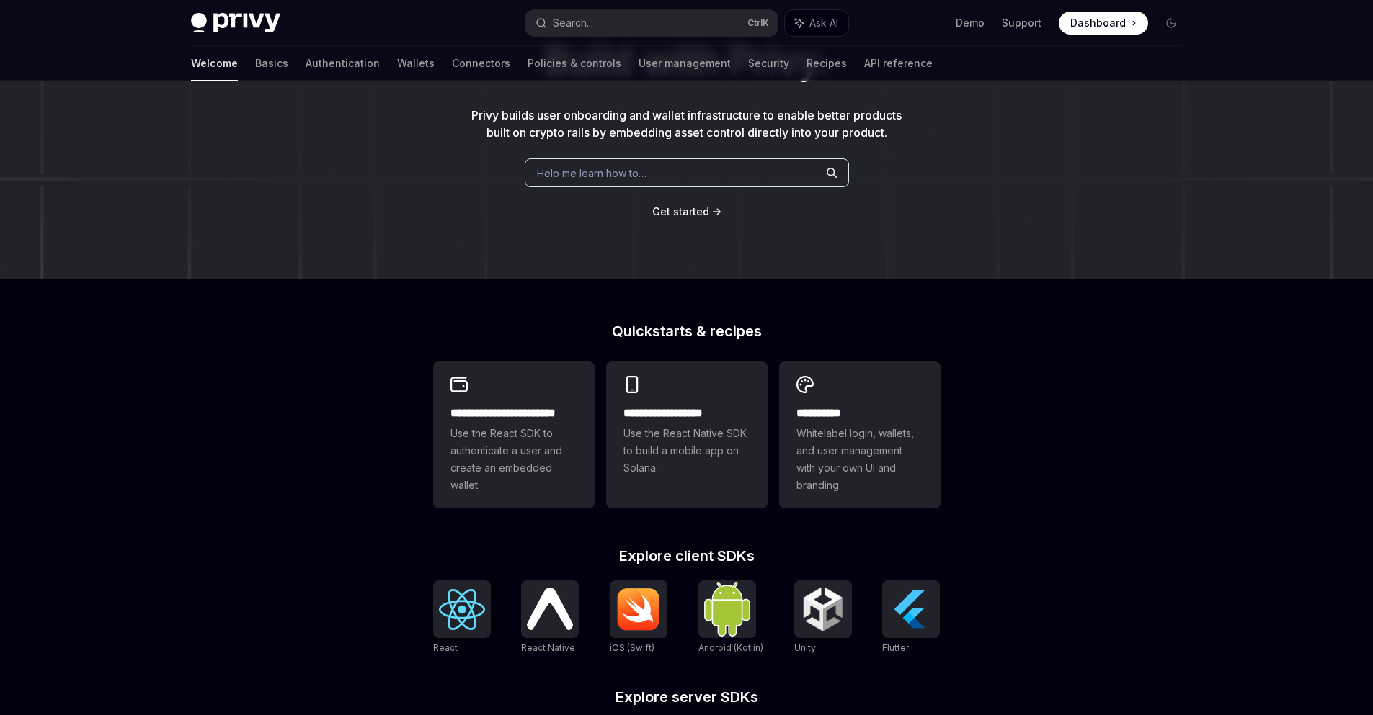
scroll to position [173, 0]
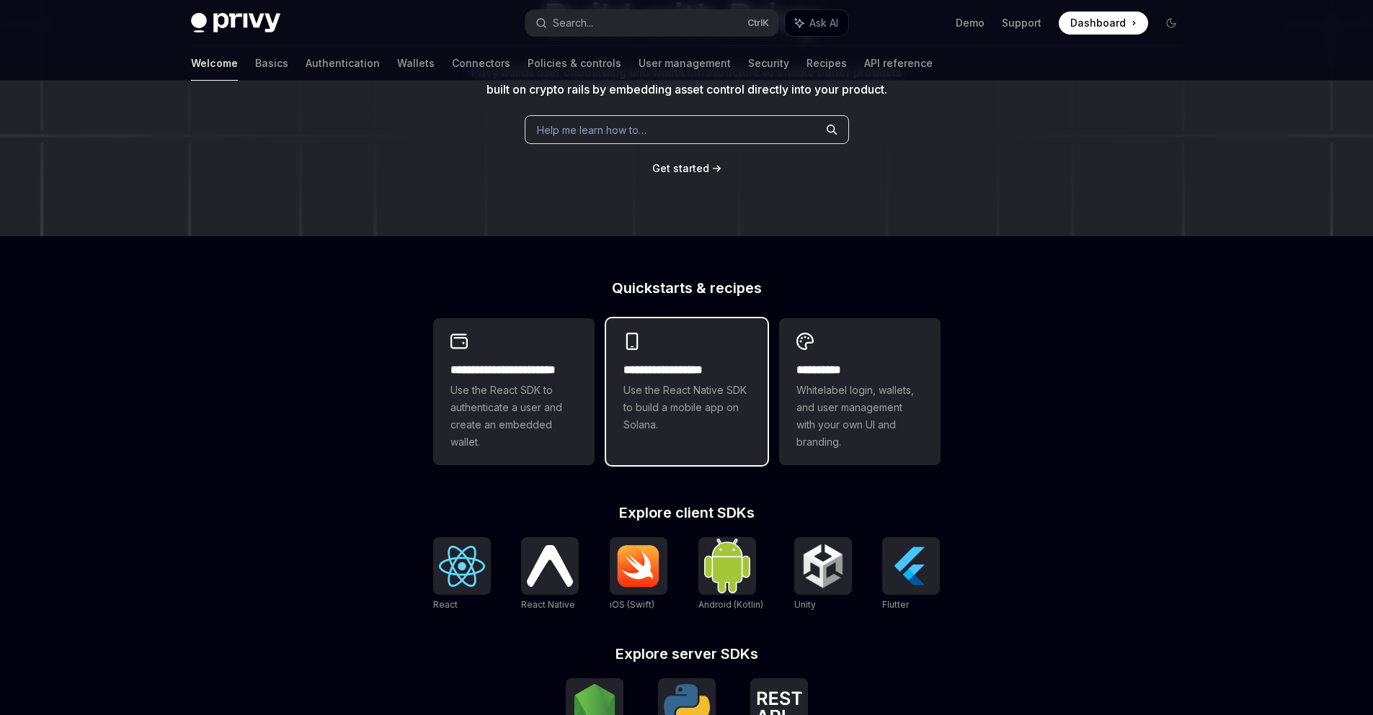
click at [691, 406] on span "Use the React Native SDK to build a mobile app on Solana." at bounding box center [686, 408] width 127 height 52
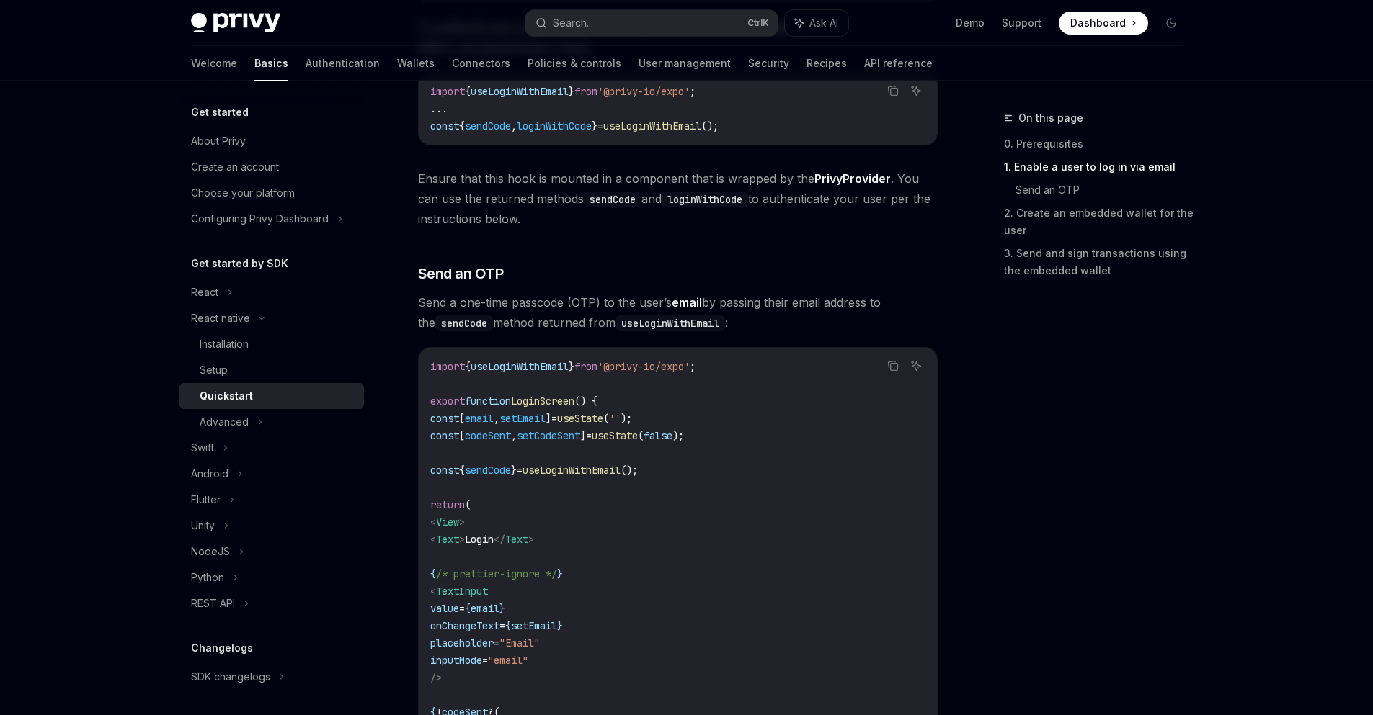
scroll to position [519, 0]
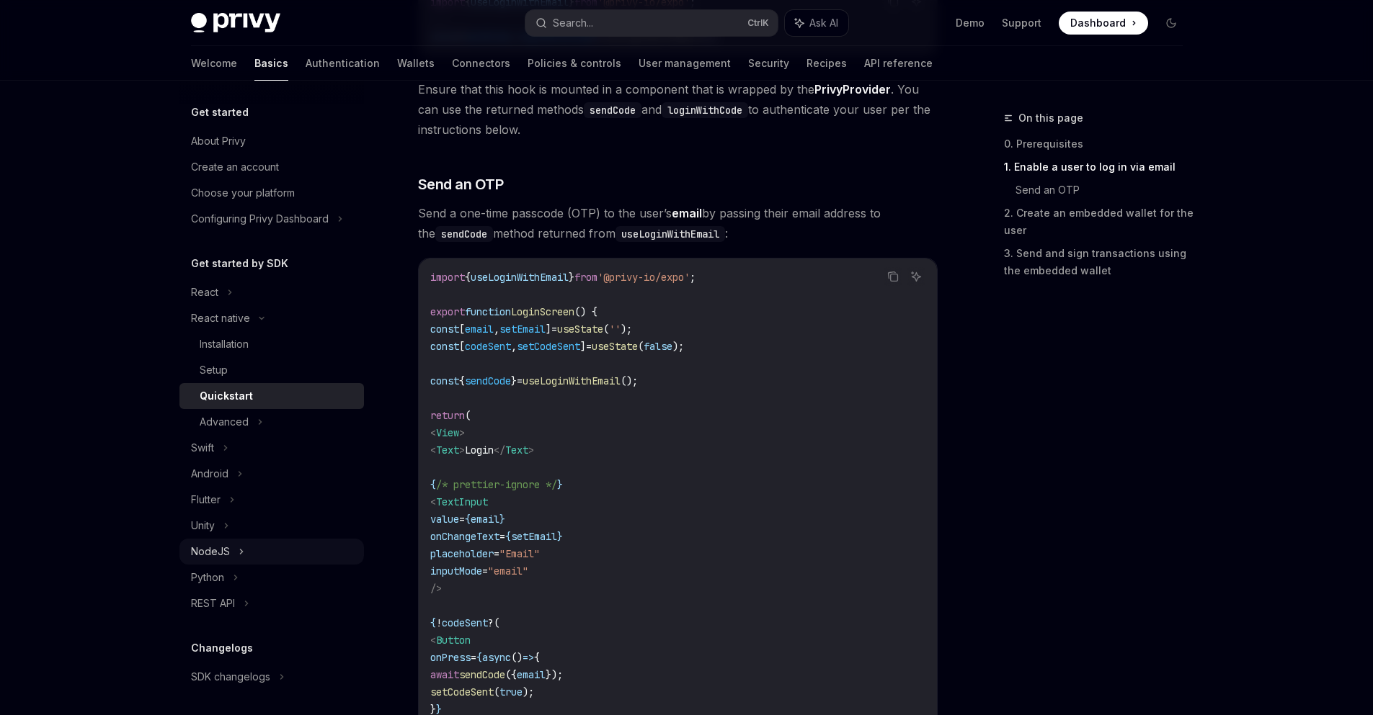
click at [285, 554] on div "NodeJS" at bounding box center [271, 552] width 184 height 26
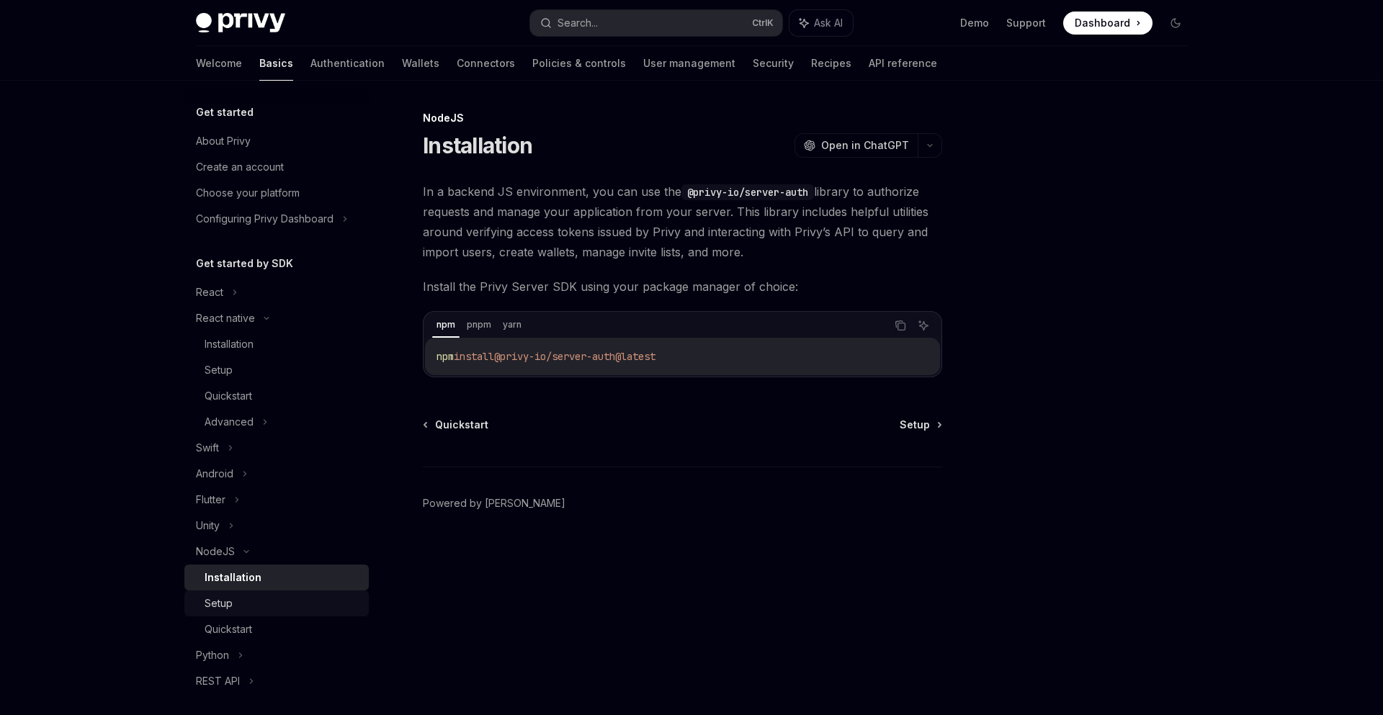
click at [278, 597] on div "Setup" at bounding box center [283, 603] width 156 height 17
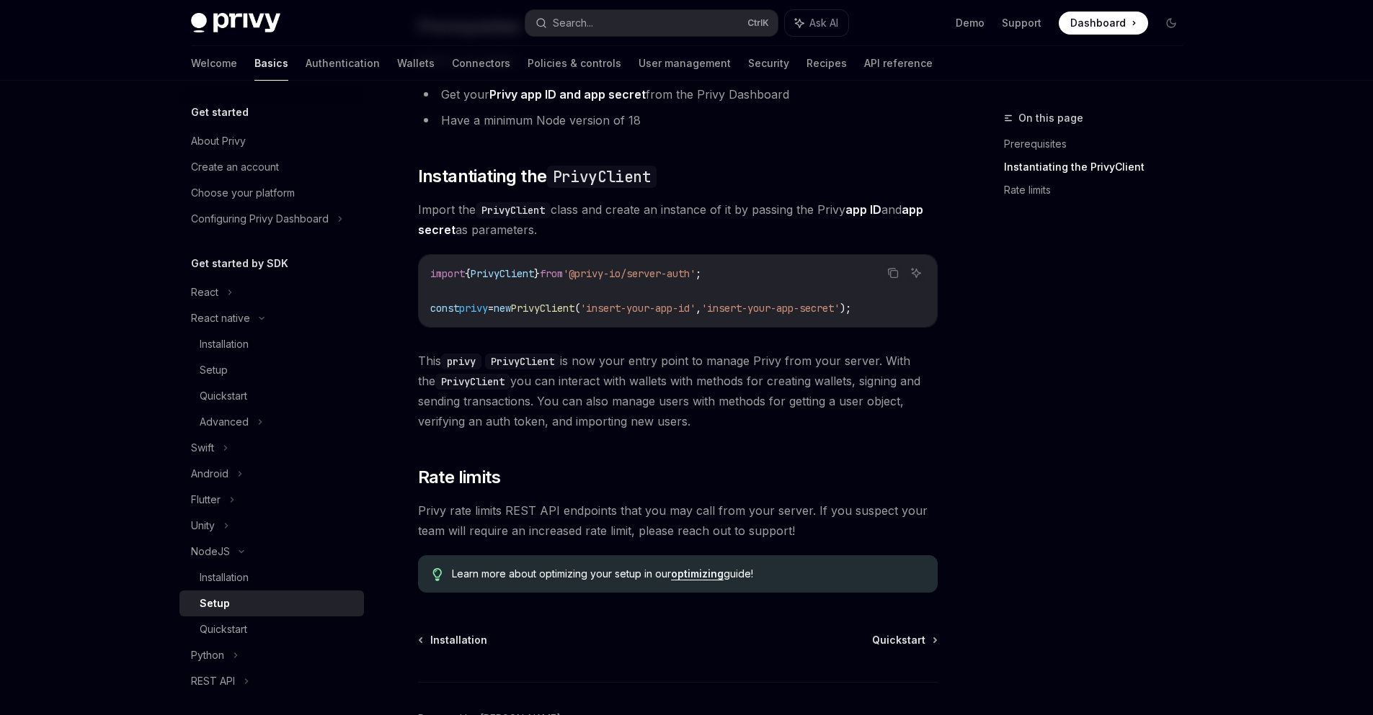
scroll to position [258, 0]
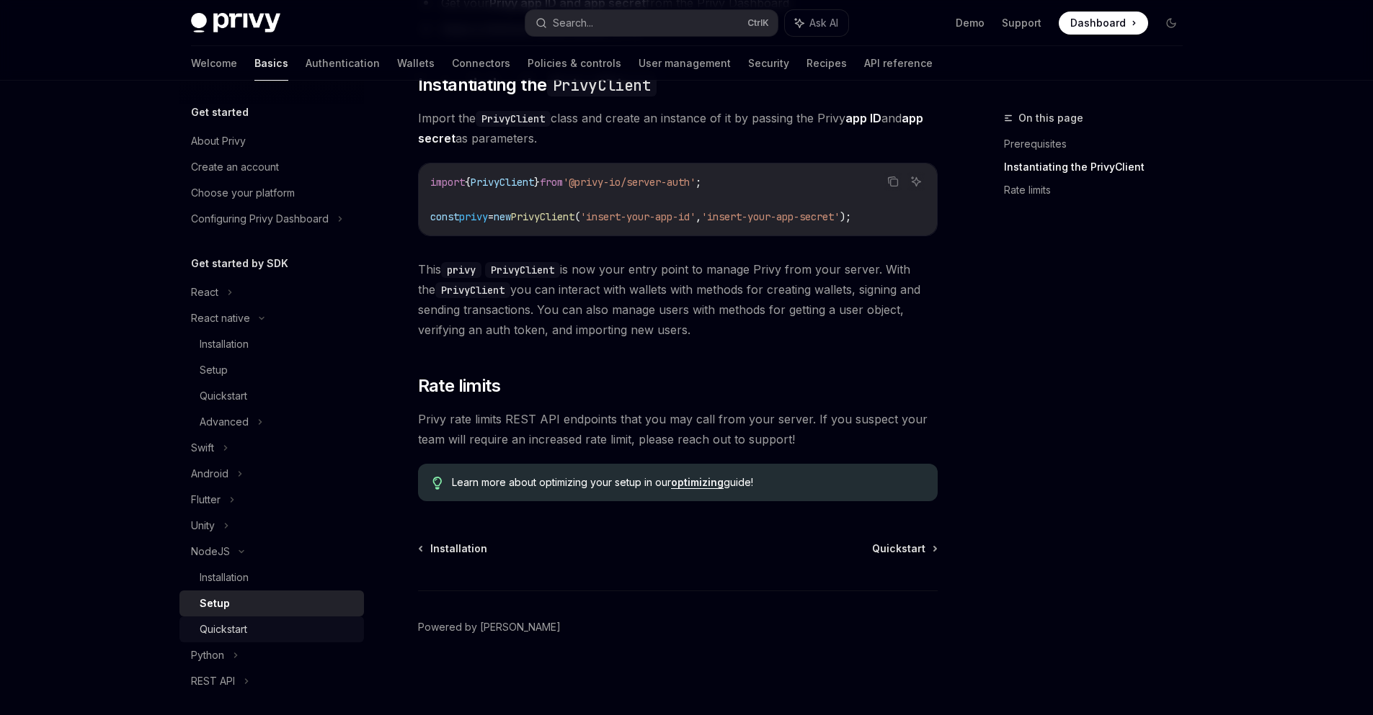
click at [264, 622] on div "Quickstart" at bounding box center [278, 629] width 156 height 17
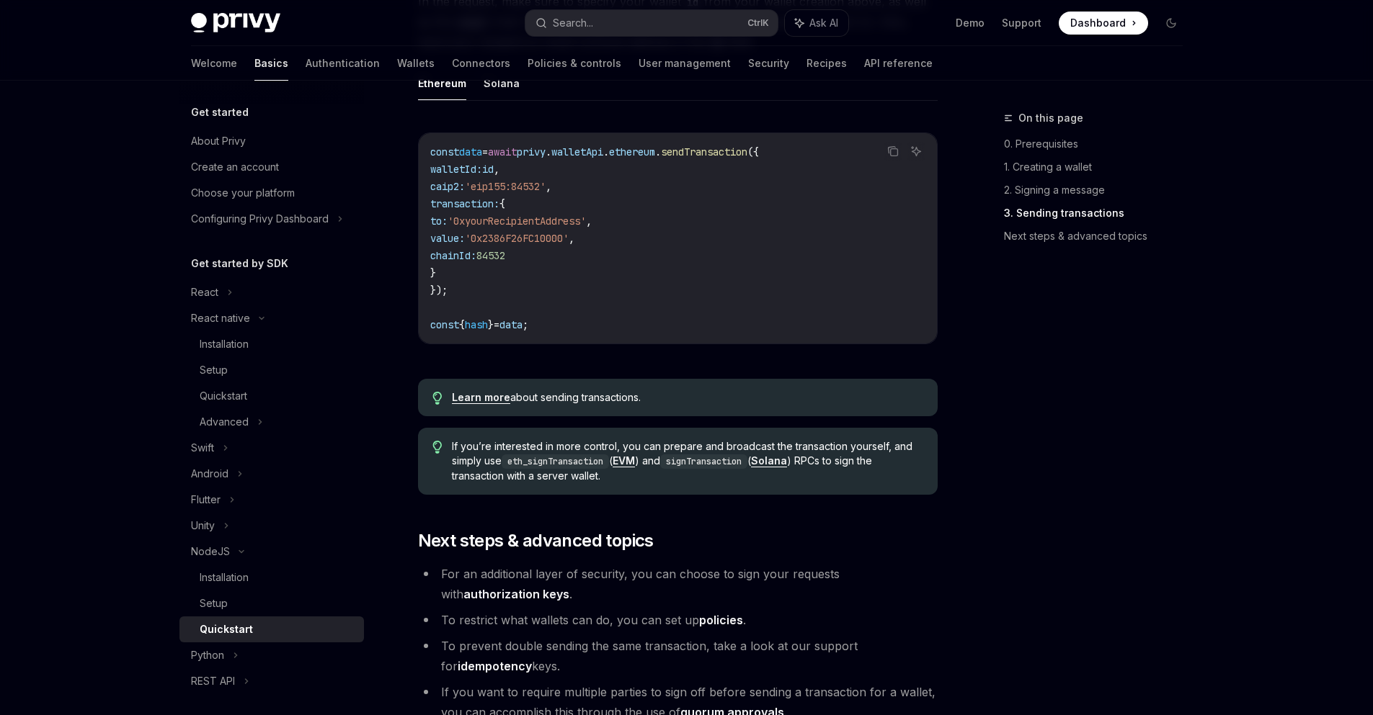
scroll to position [1124, 0]
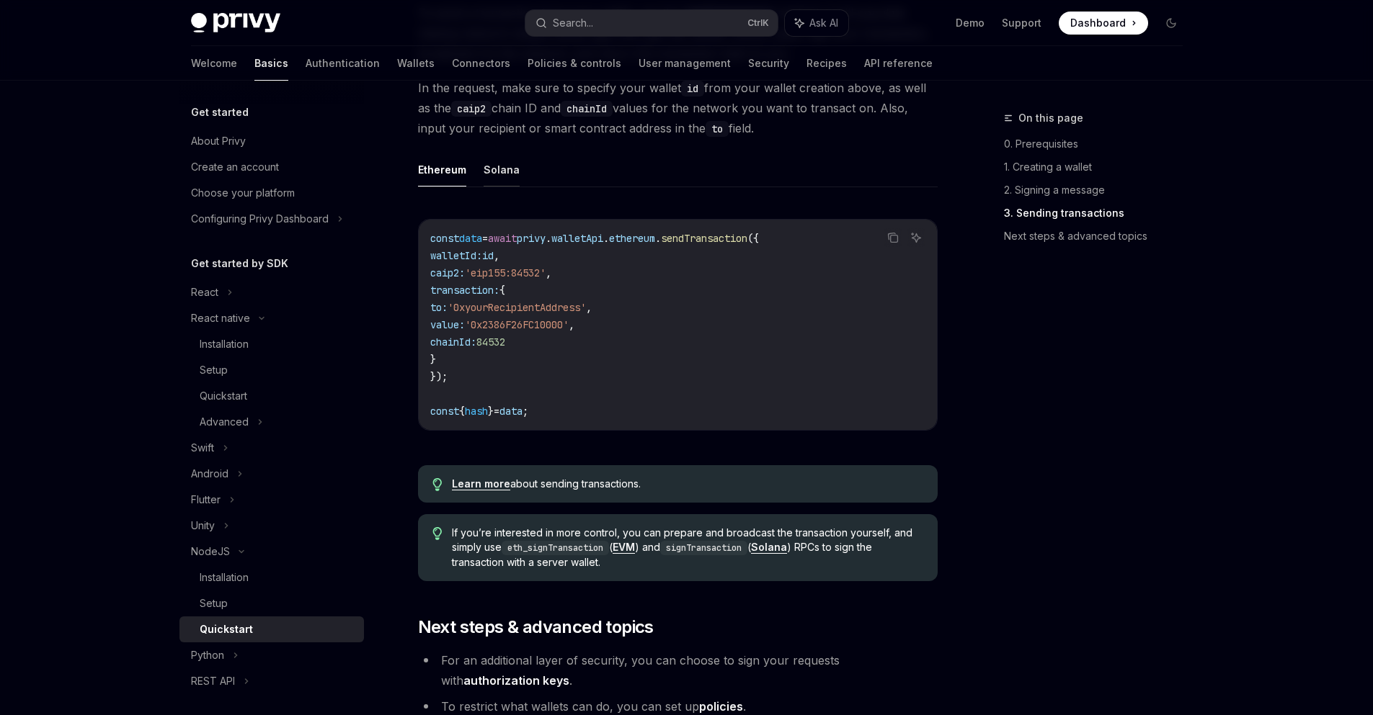
click at [502, 161] on button "Solana" at bounding box center [501, 170] width 36 height 34
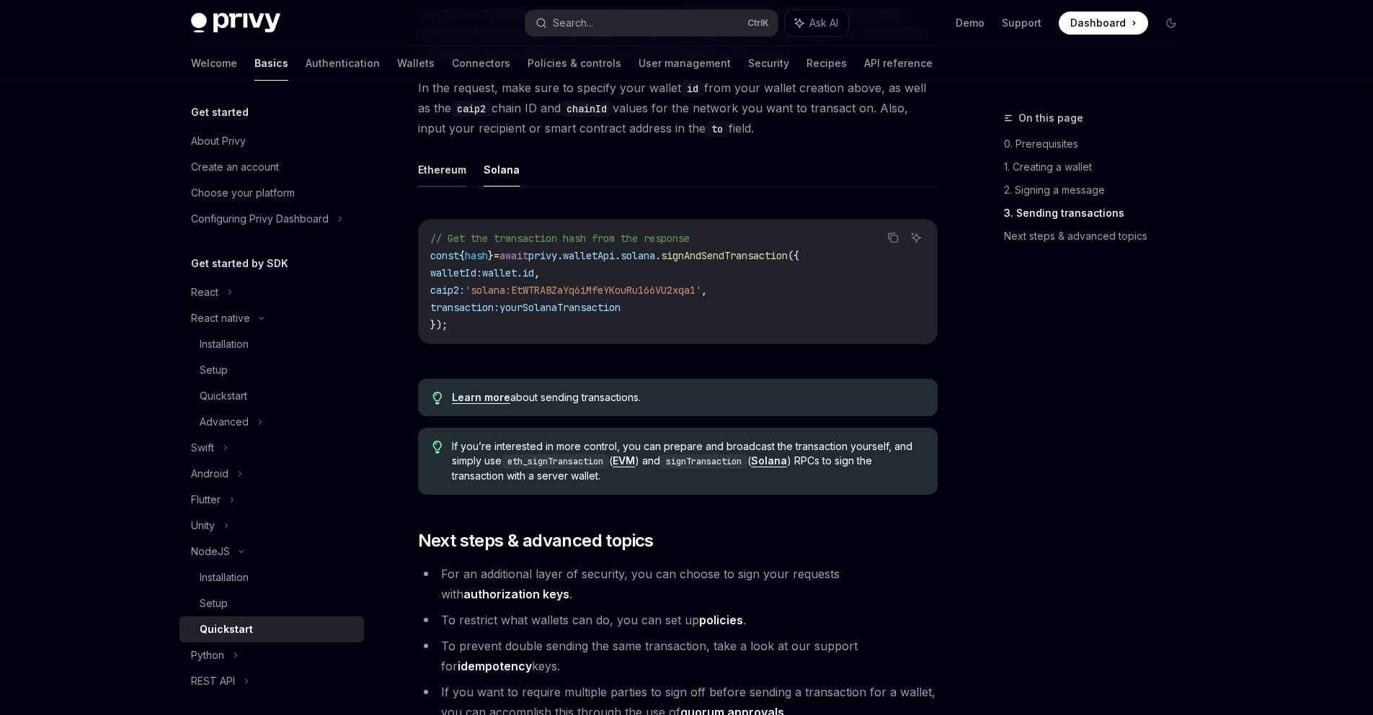
click at [430, 182] on button "Ethereum" at bounding box center [442, 170] width 48 height 34
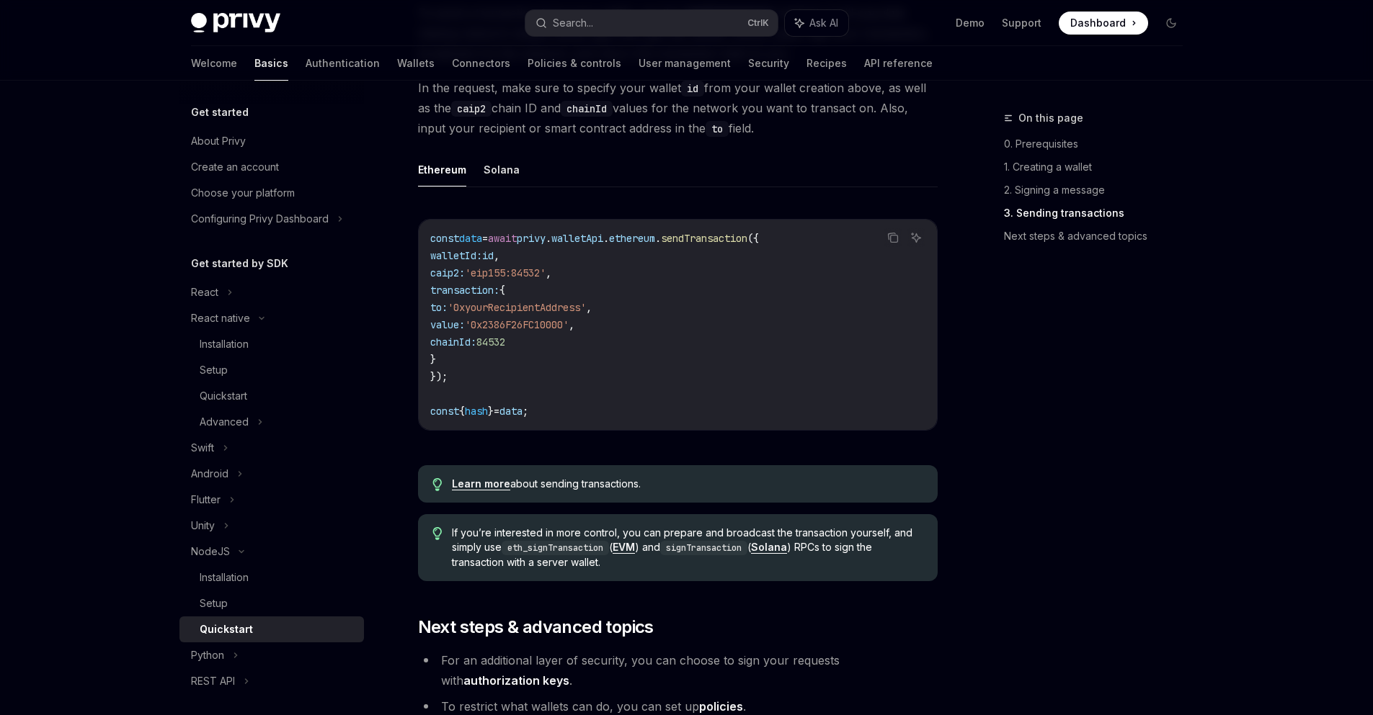
click at [517, 196] on div "Ethereum Solana Copy Ask AI const data = await privy . walletApi . ethereum . s…" at bounding box center [677, 303] width 519 height 301
click at [490, 184] on button "Solana" at bounding box center [501, 170] width 36 height 34
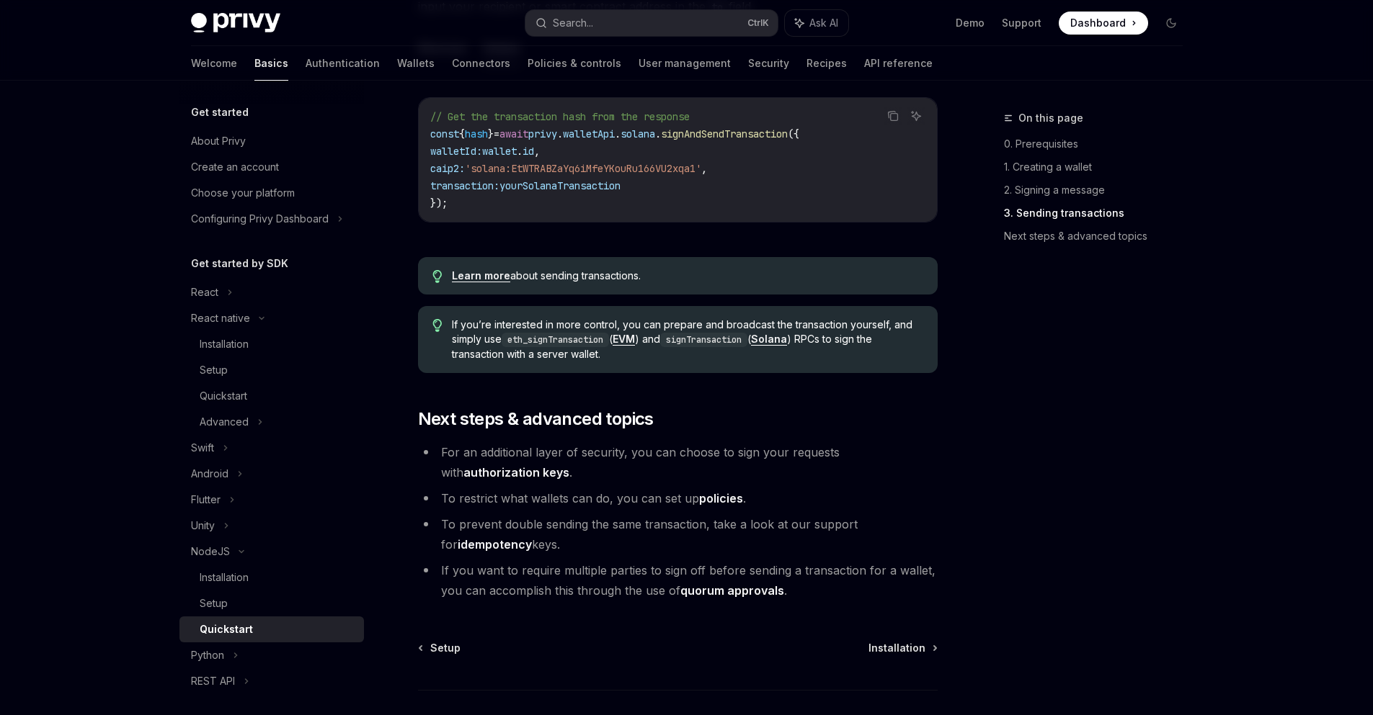
scroll to position [1092, 0]
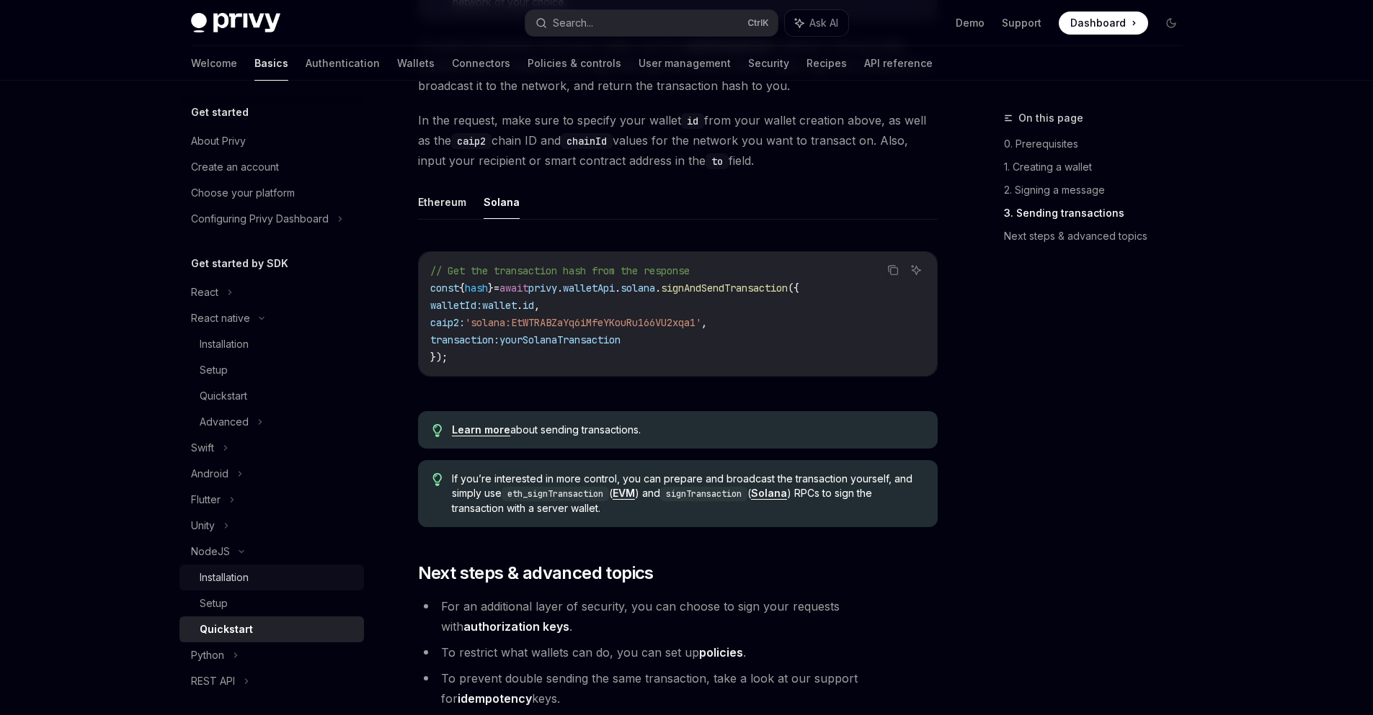
click at [290, 586] on link "Installation" at bounding box center [271, 578] width 184 height 26
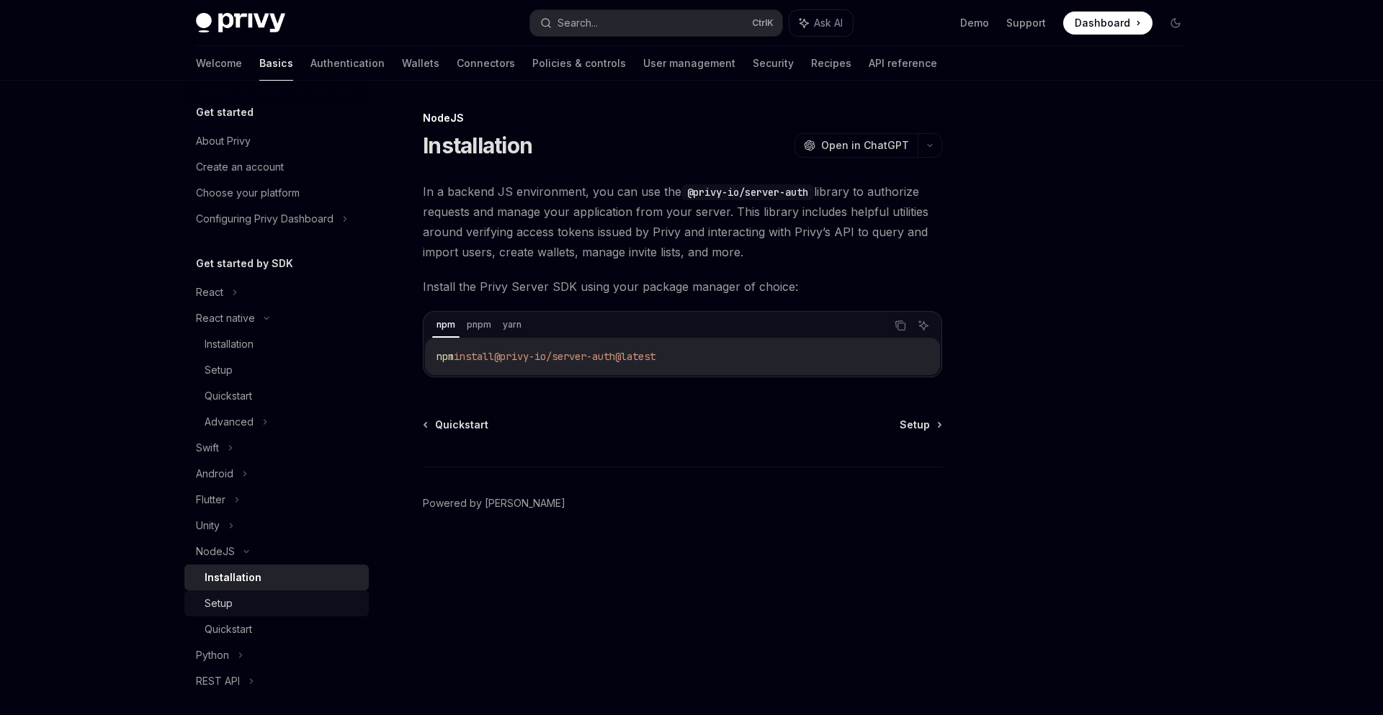
click at [282, 599] on div "Setup" at bounding box center [283, 603] width 156 height 17
type textarea "*"
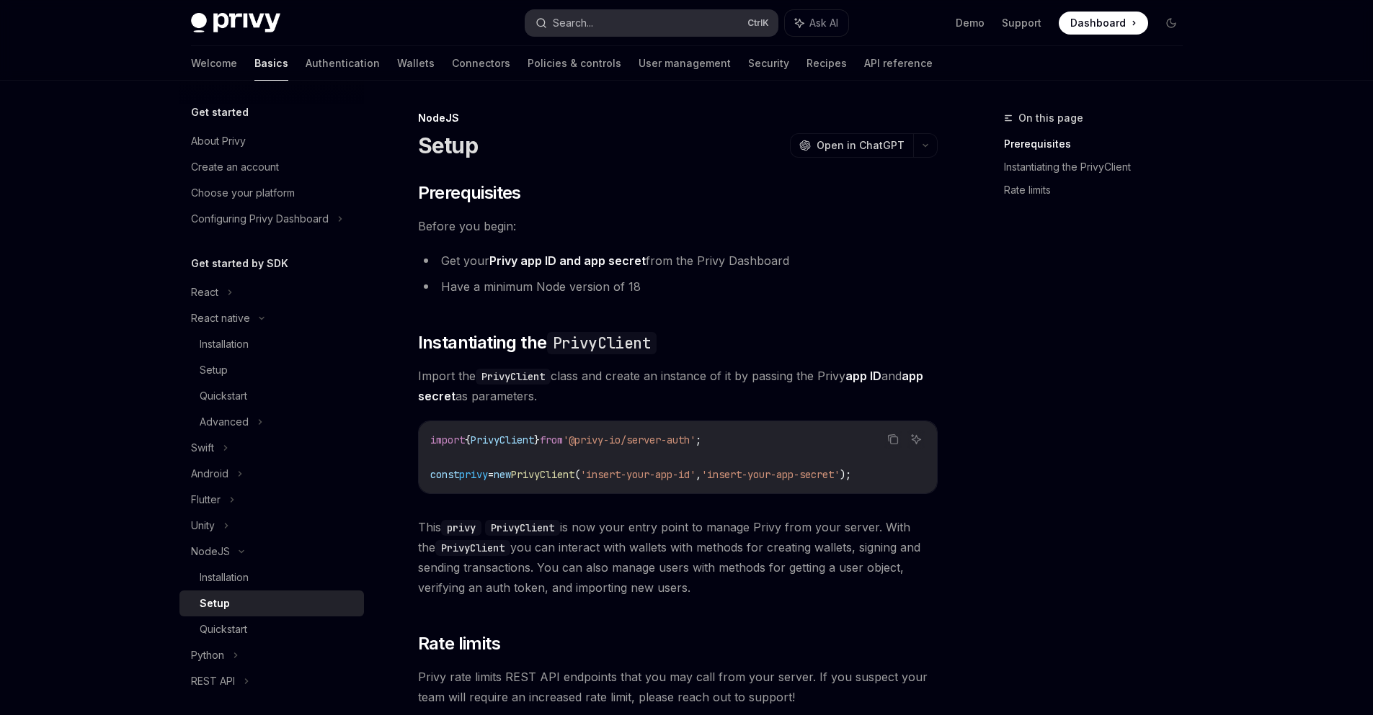
click at [688, 20] on button "Search... Ctrl K" at bounding box center [651, 23] width 252 height 26
type input "**********"
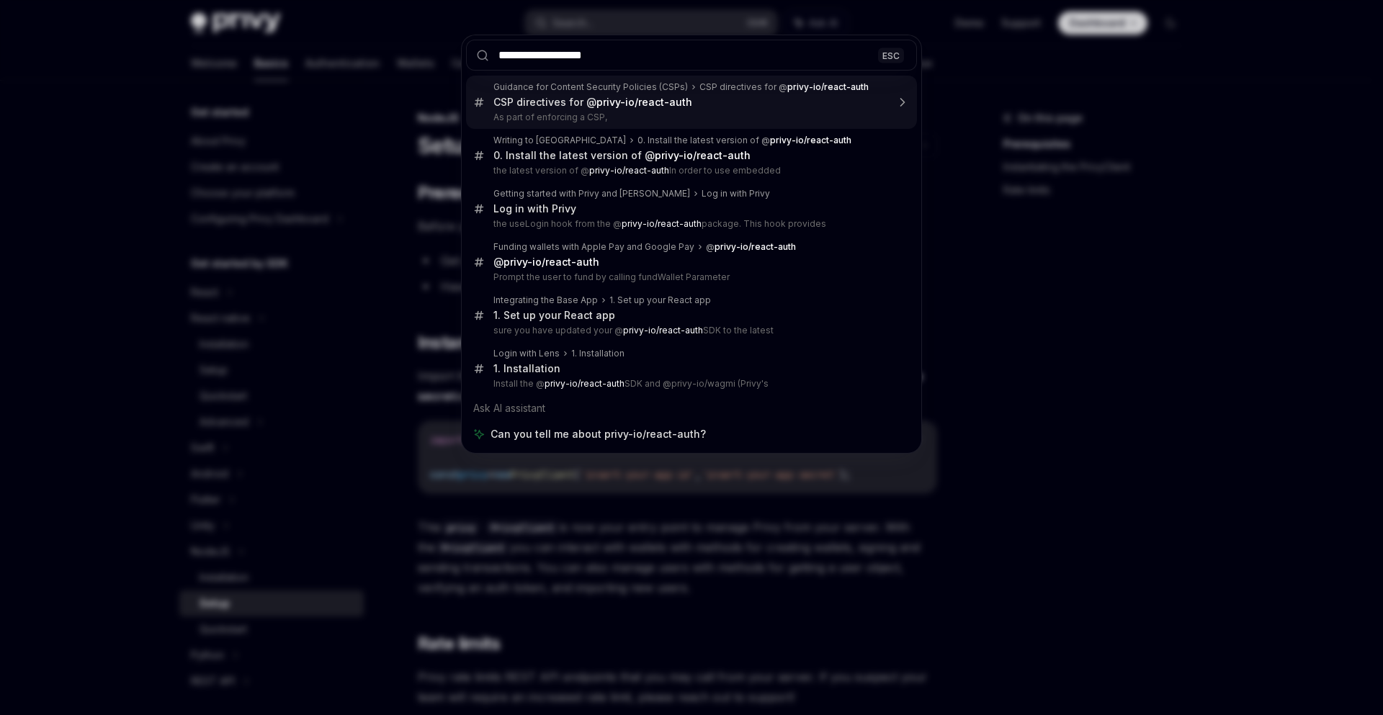
click at [680, 53] on input "**********" at bounding box center [691, 55] width 451 height 31
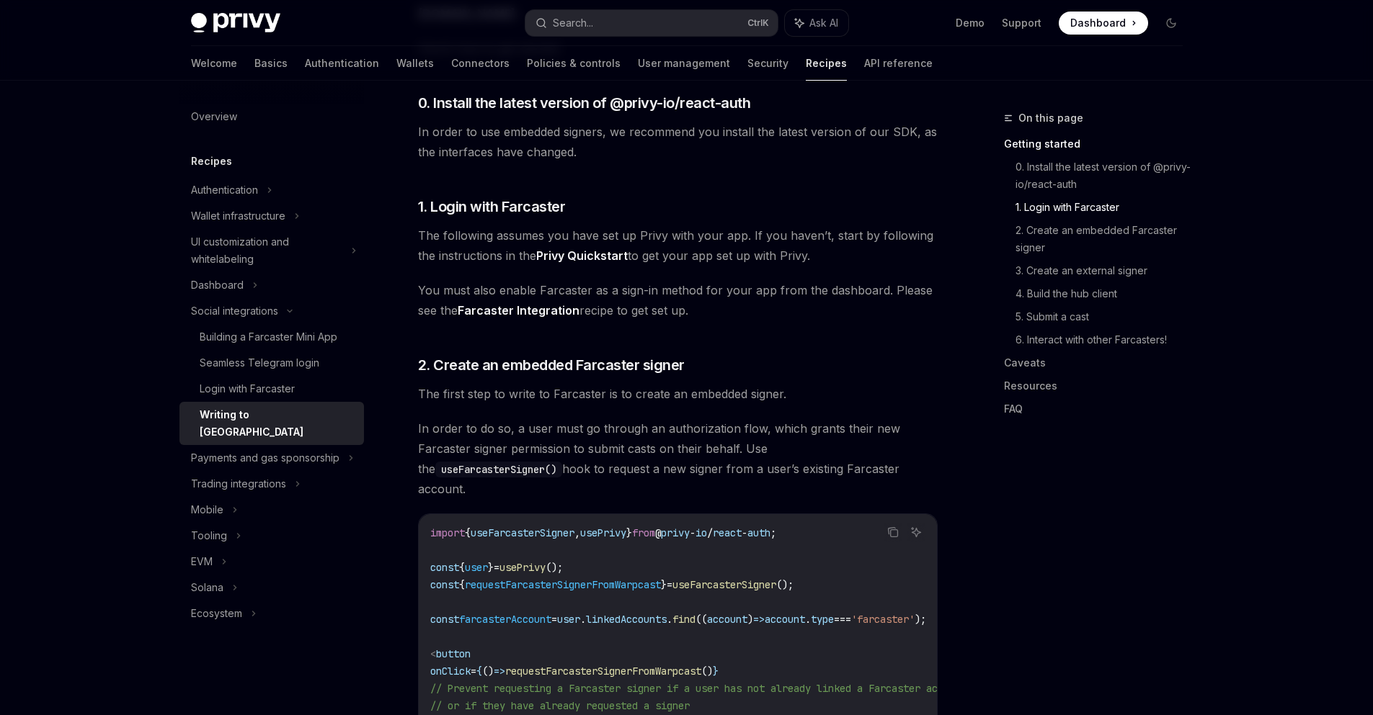
scroll to position [513, 0]
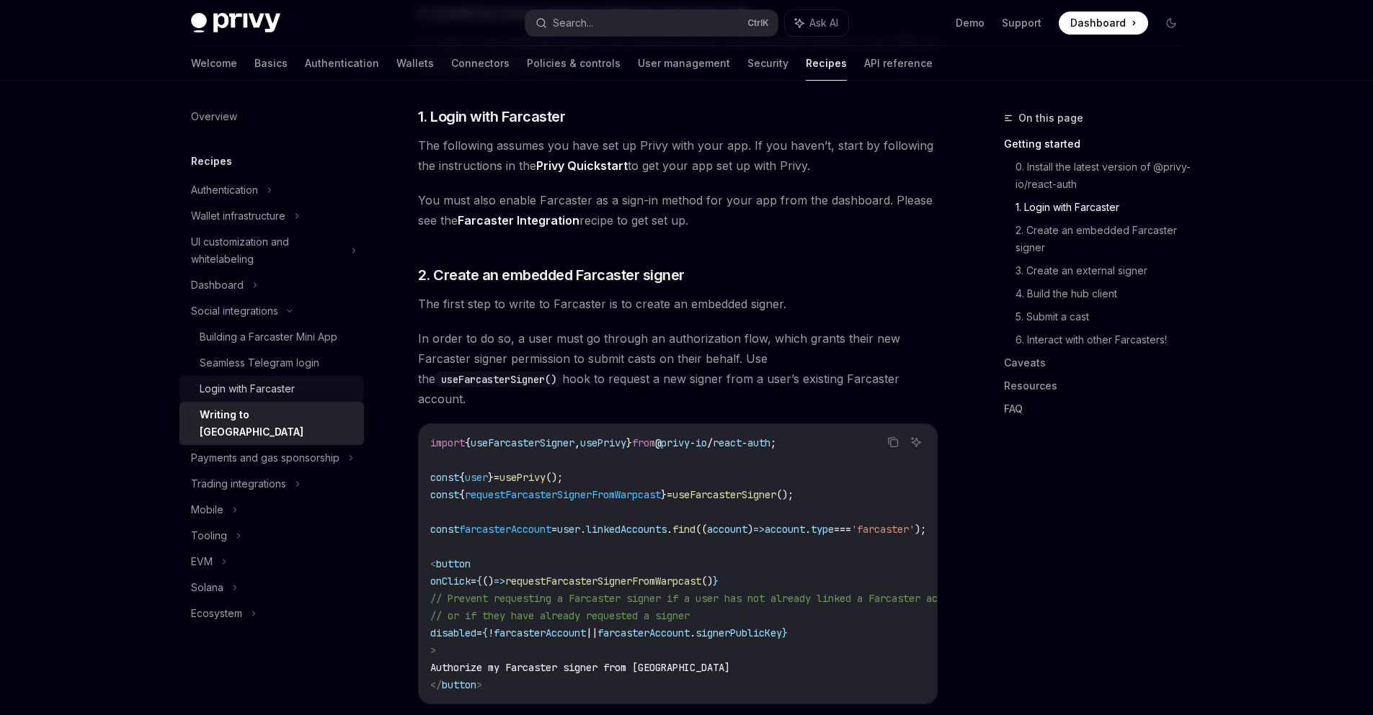
click at [282, 384] on div "Login with Farcaster" at bounding box center [247, 388] width 95 height 17
type textarea "*"
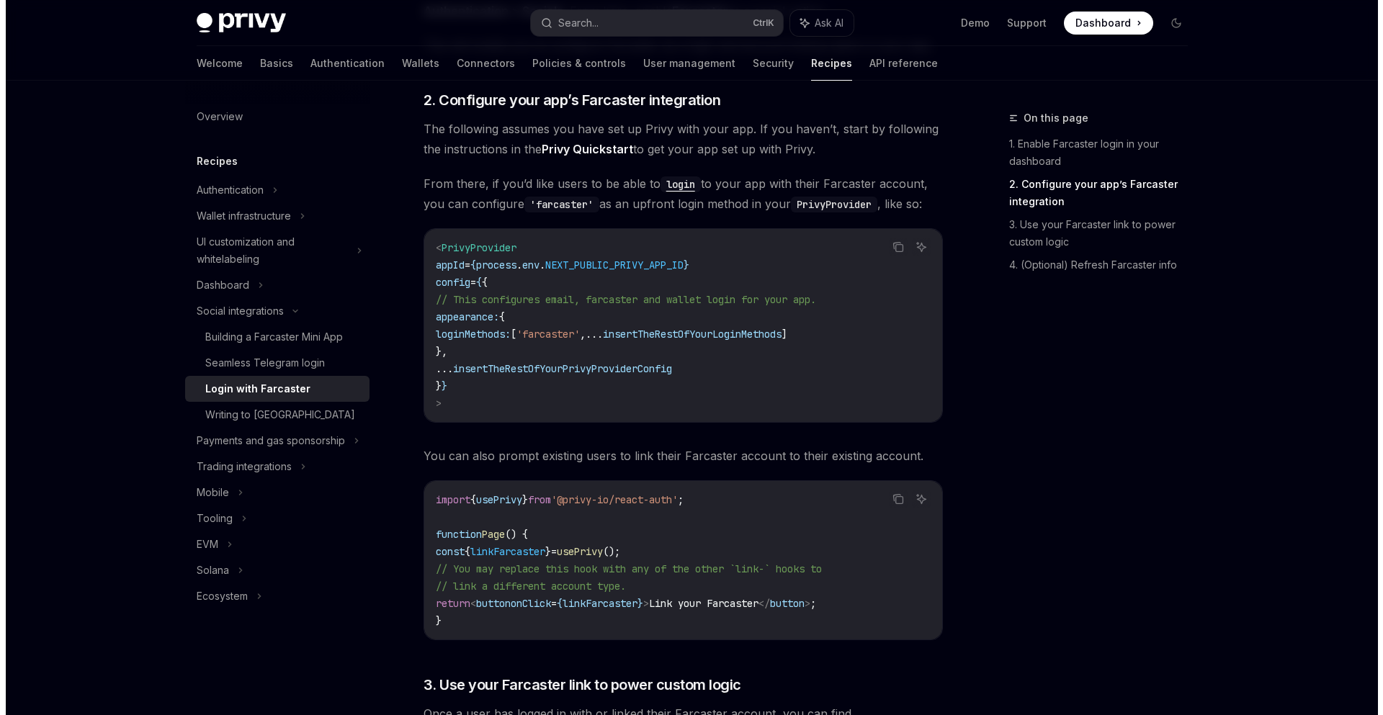
scroll to position [519, 0]
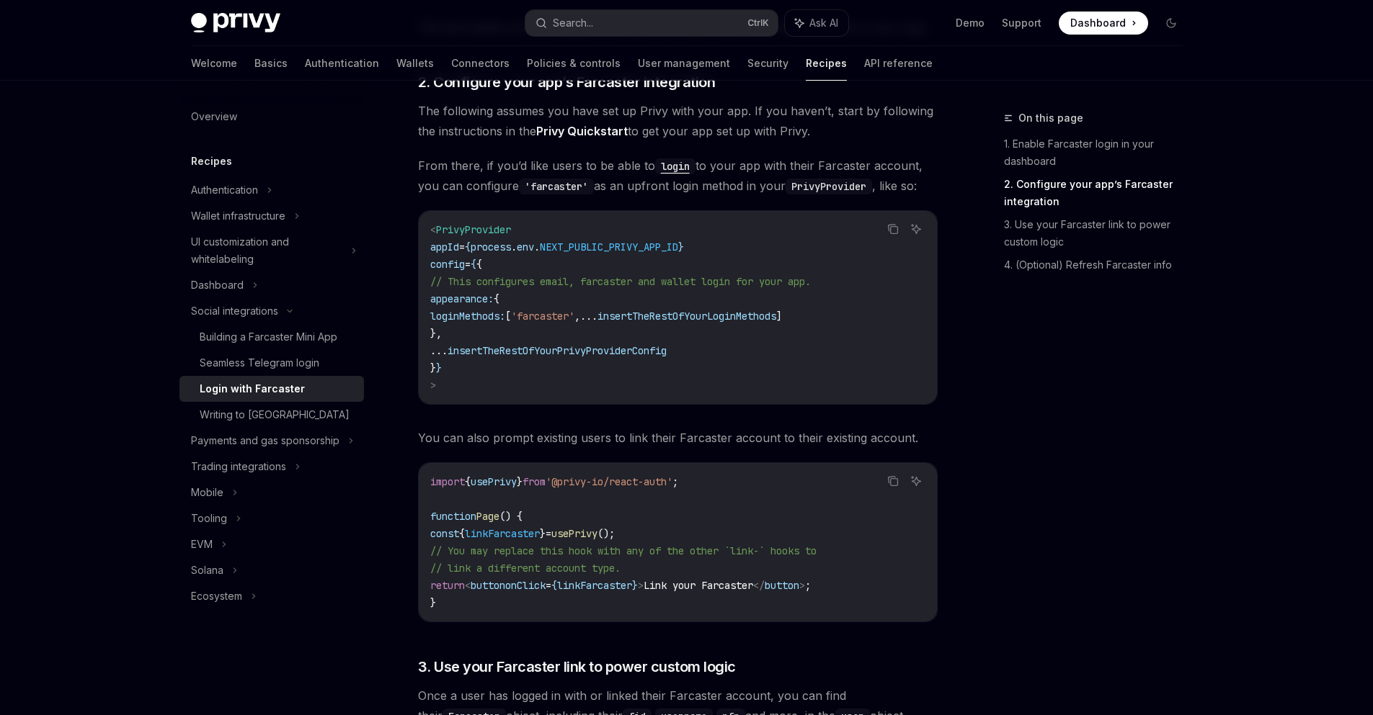
click at [677, 38] on div "Privy Docs home page Search... Ctrl K Ask AI Demo Support Dashboard Dashboard S…" at bounding box center [686, 23] width 991 height 46
click at [677, 27] on button "Search... Ctrl K" at bounding box center [651, 23] width 252 height 26
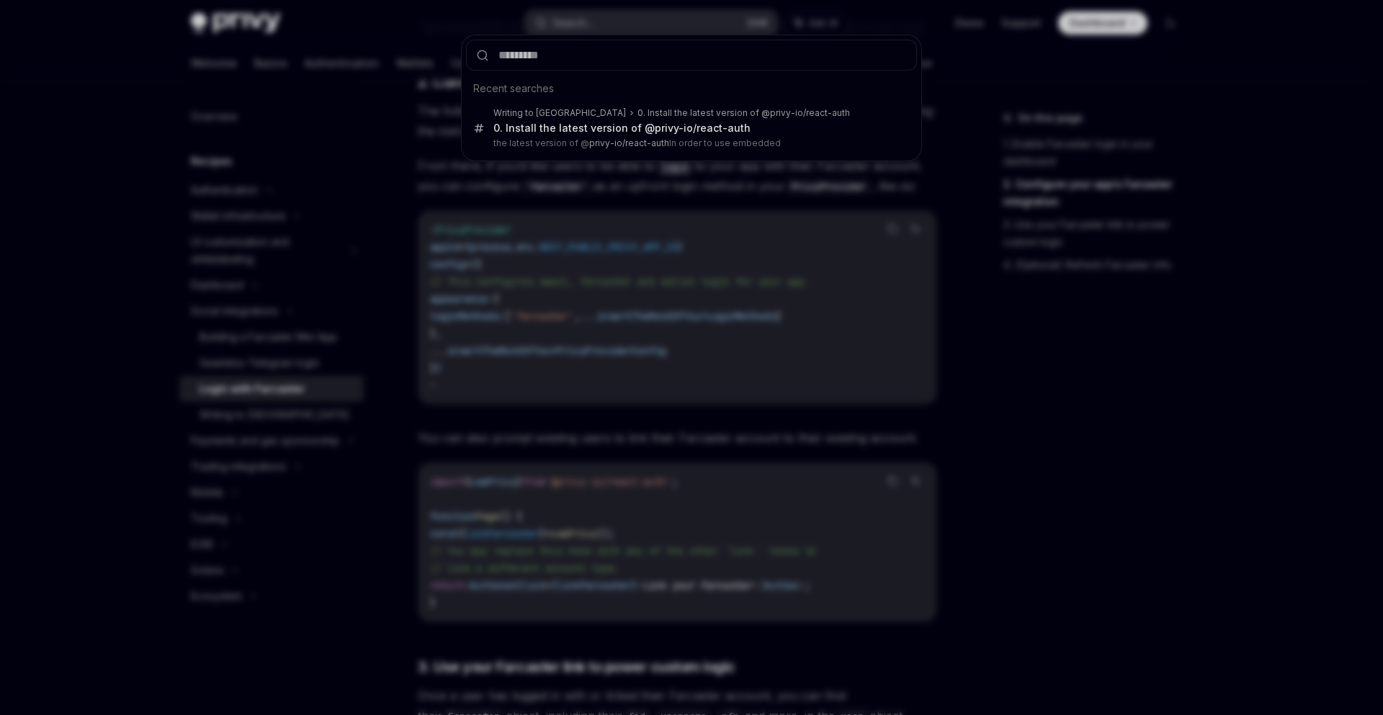
type input "**********"
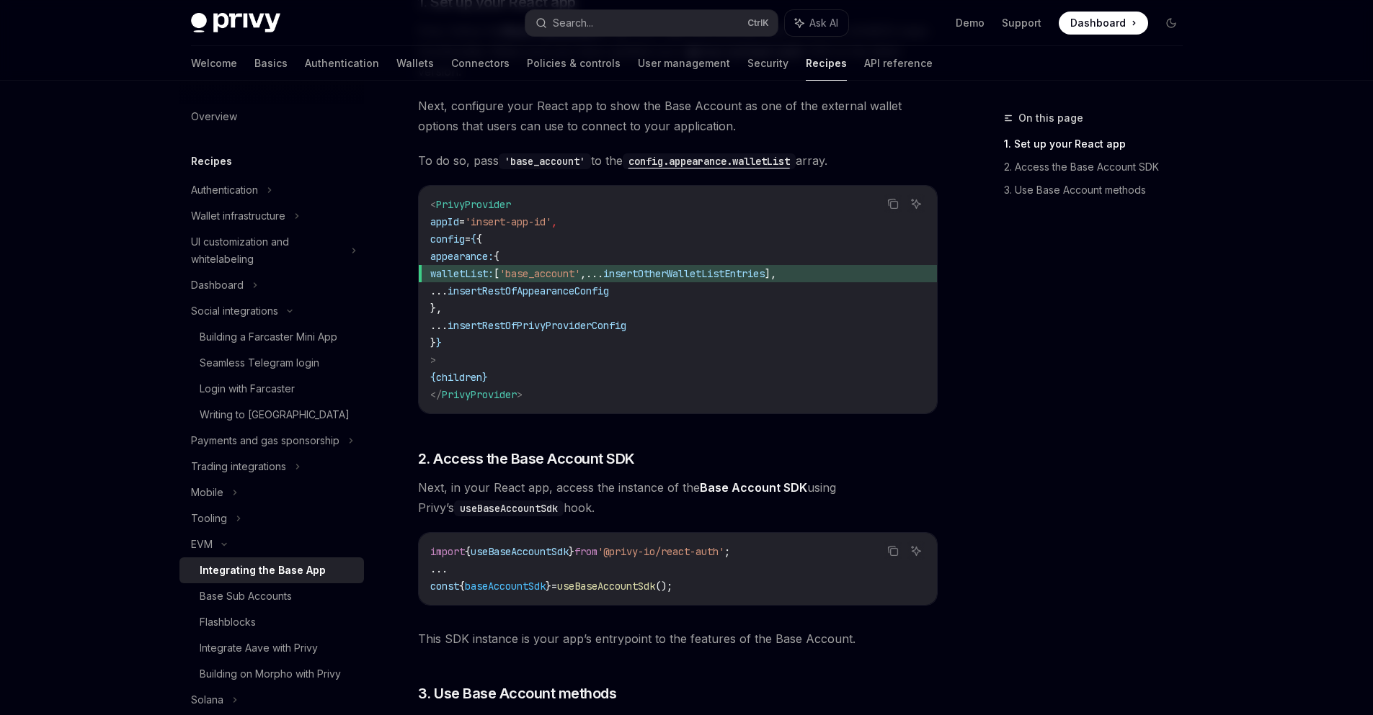
scroll to position [550, 0]
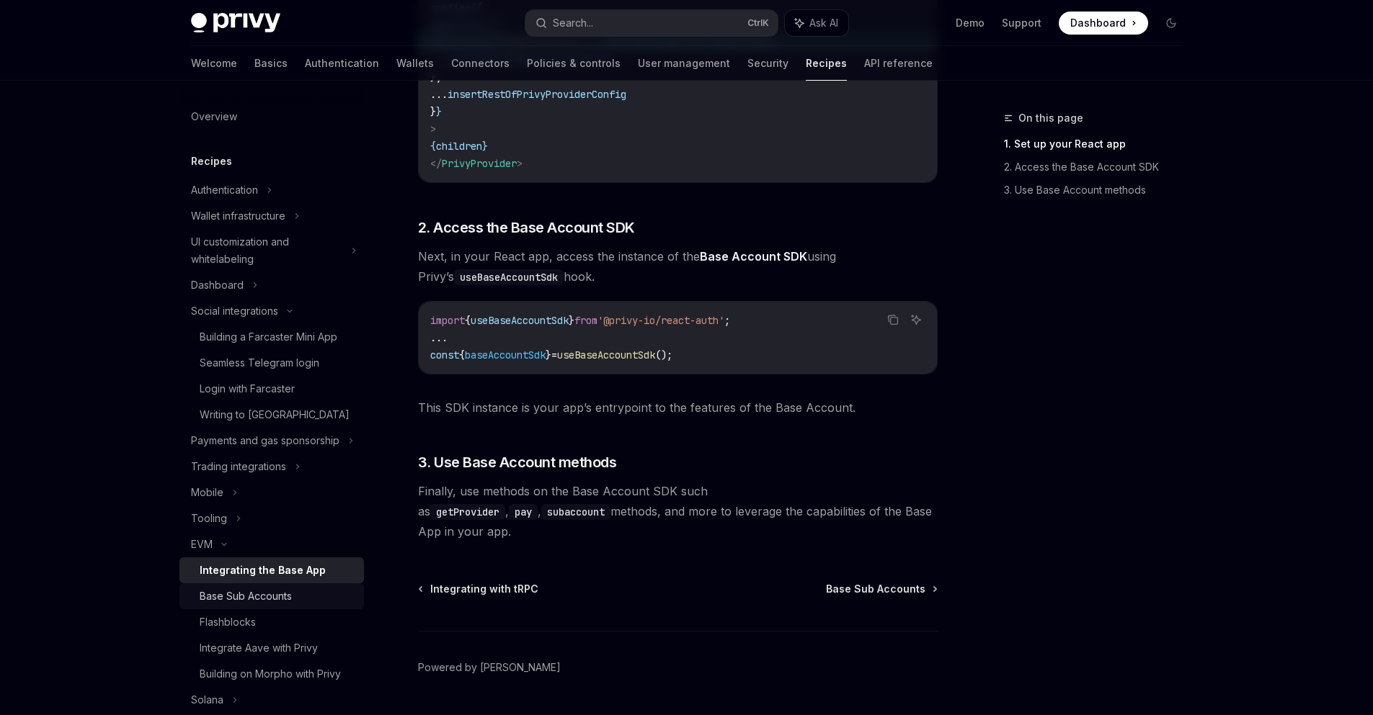
click at [316, 605] on div "Base Sub Accounts" at bounding box center [278, 596] width 156 height 17
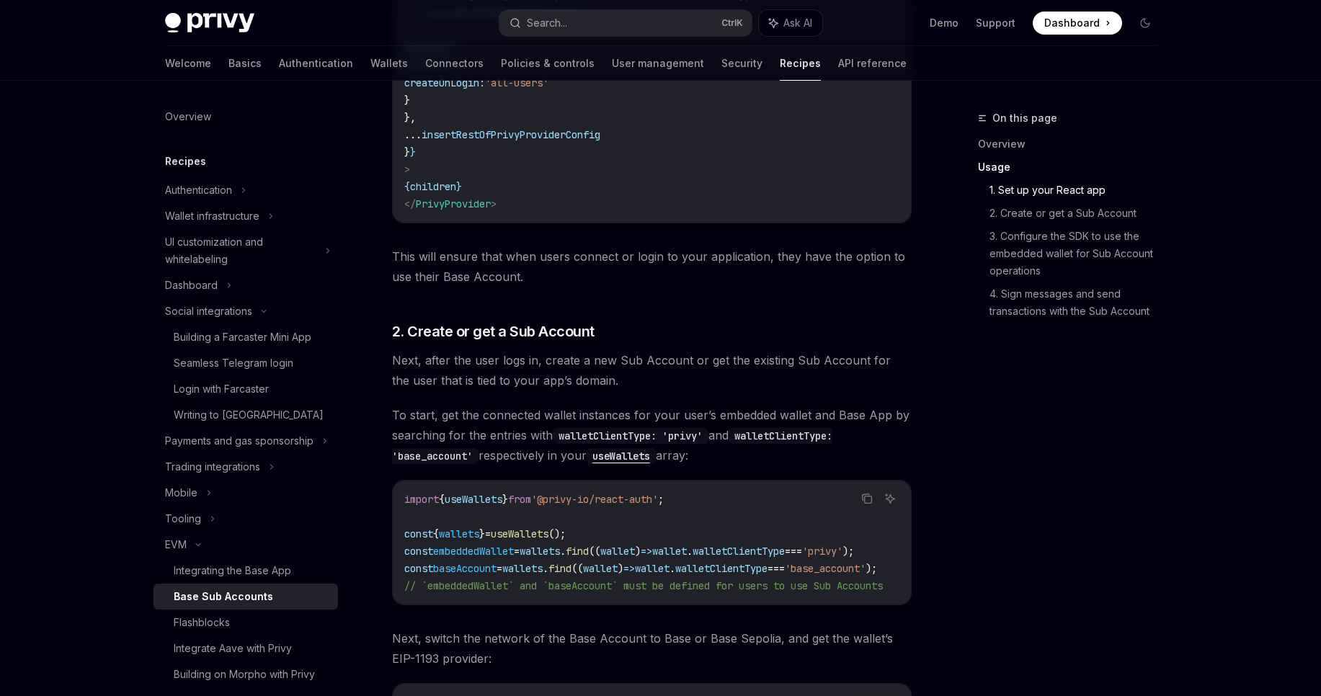
scroll to position [951, 0]
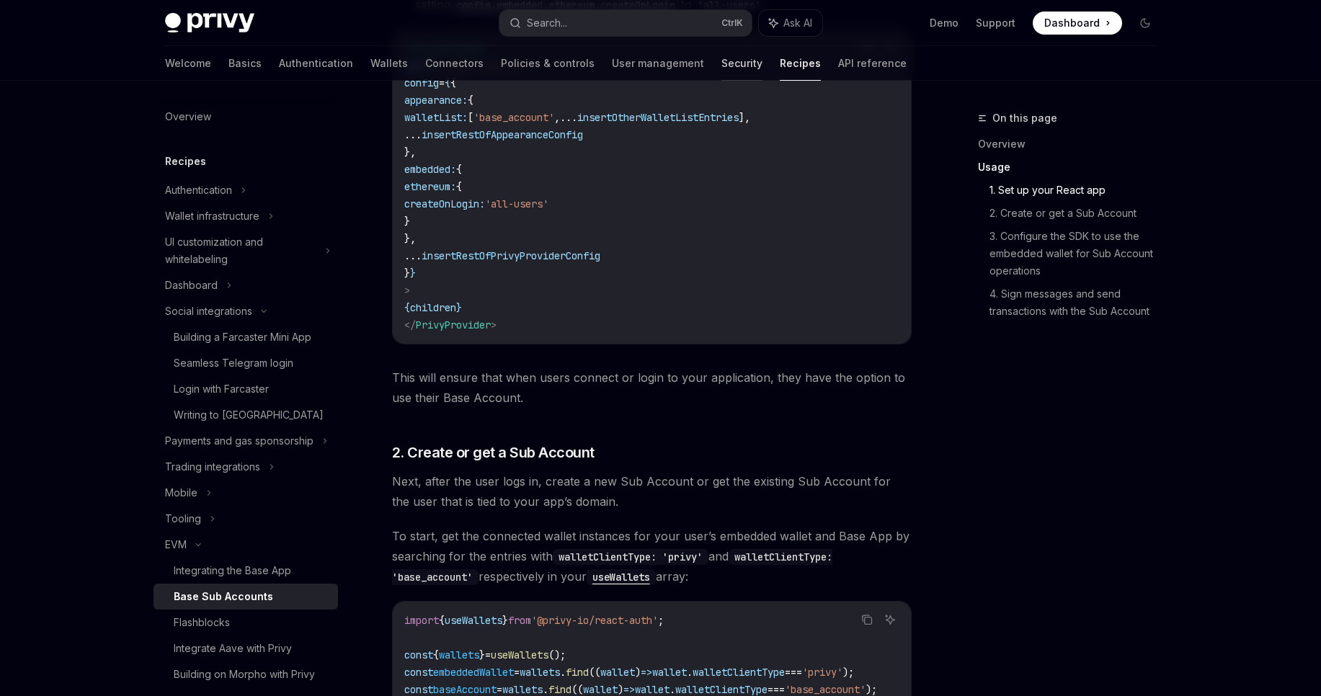
click at [721, 67] on link "Security" at bounding box center [741, 63] width 41 height 35
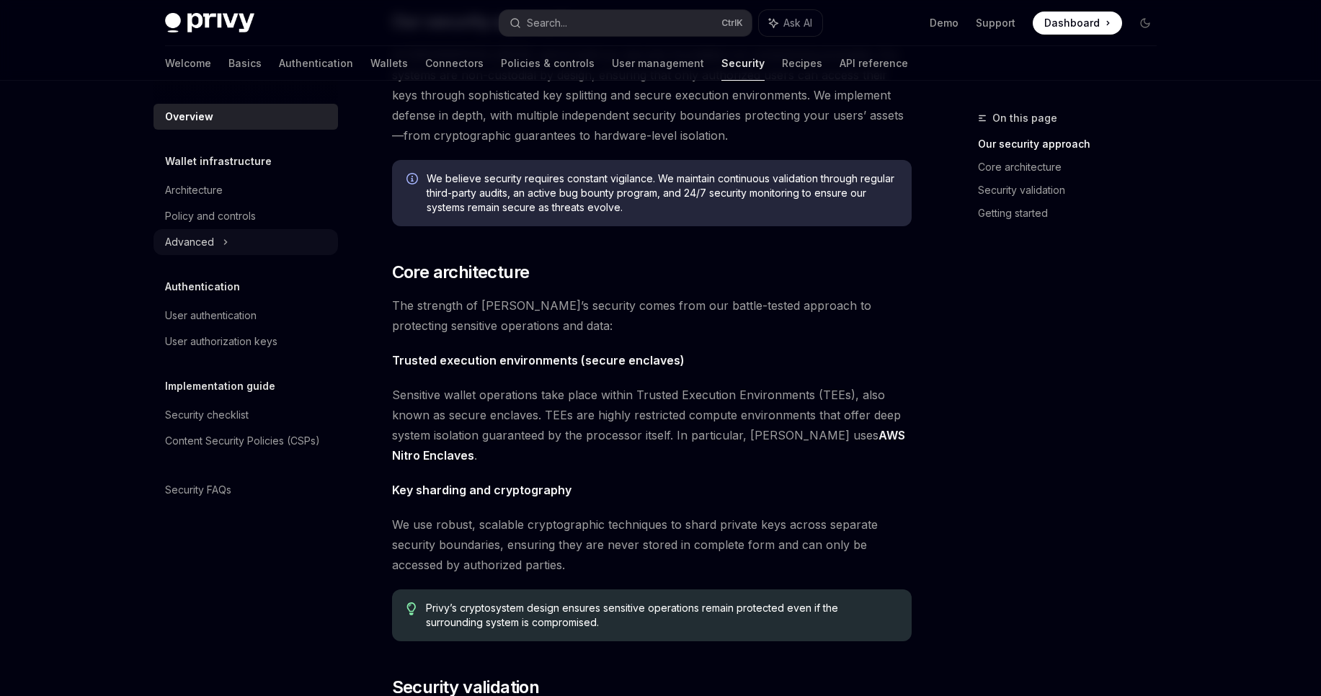
scroll to position [185, 0]
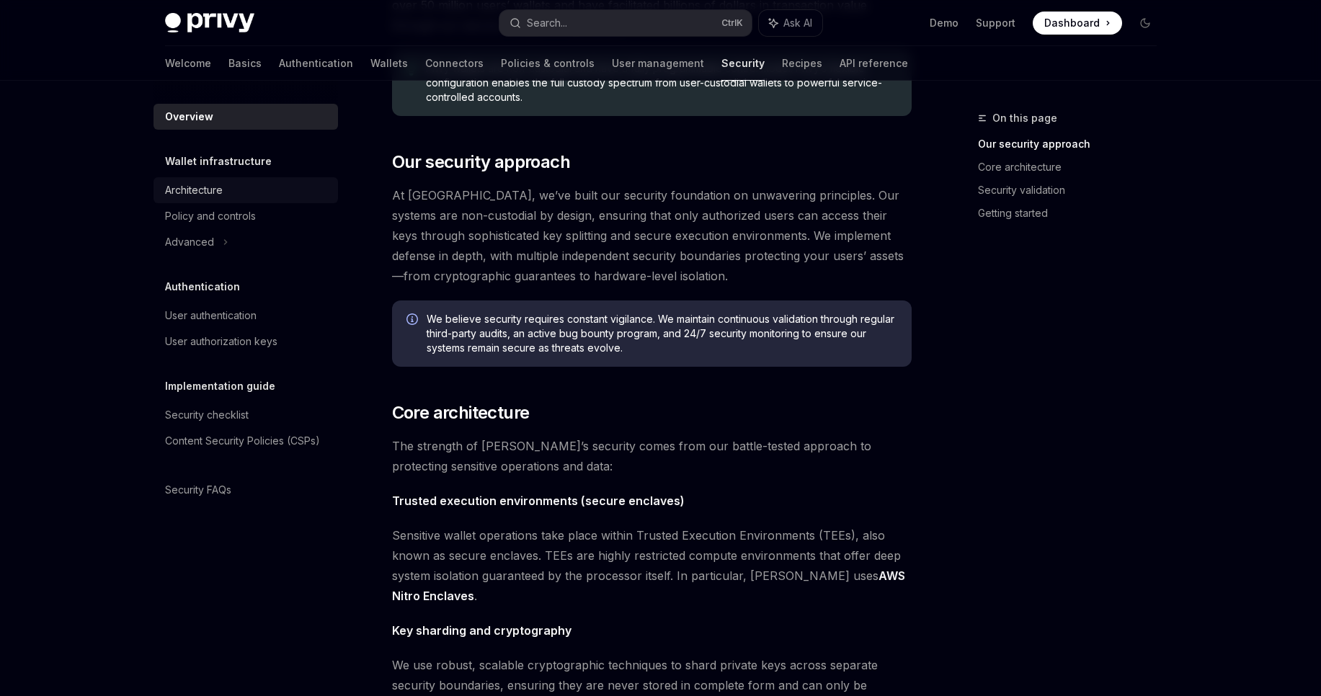
click at [195, 197] on div "Architecture" at bounding box center [194, 190] width 58 height 17
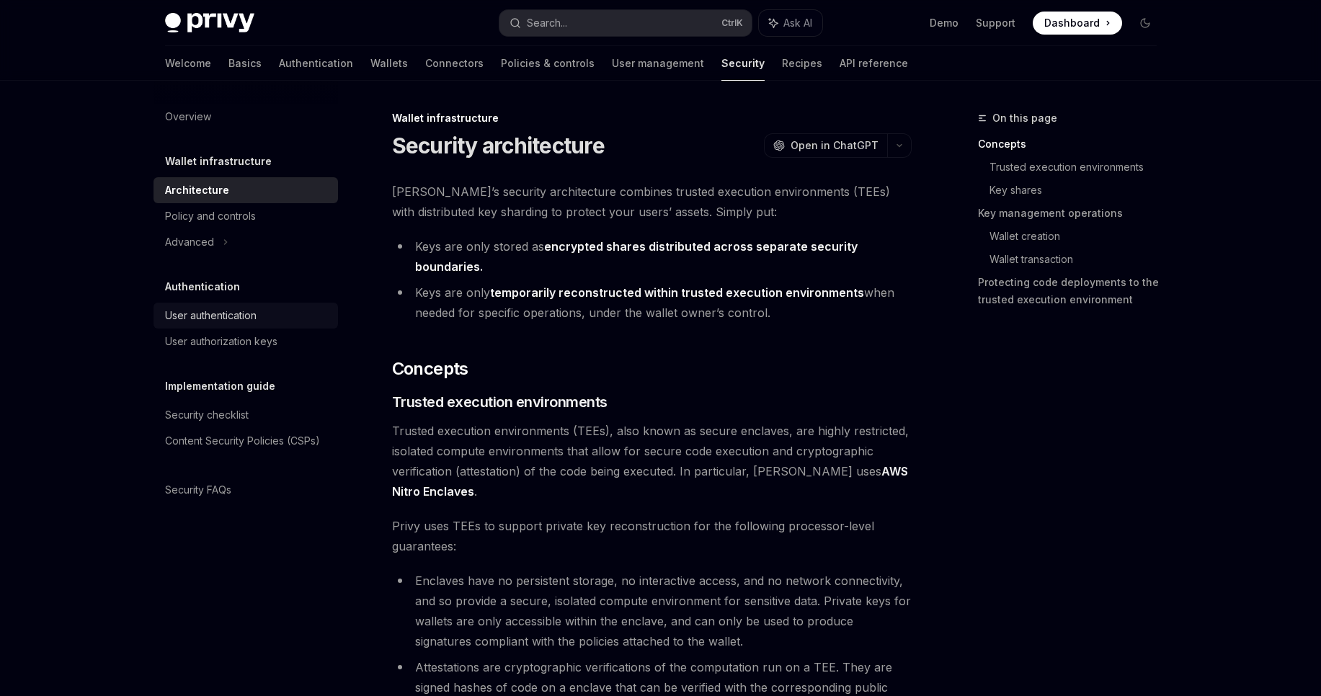
click at [228, 316] on div "User authentication" at bounding box center [211, 315] width 92 height 17
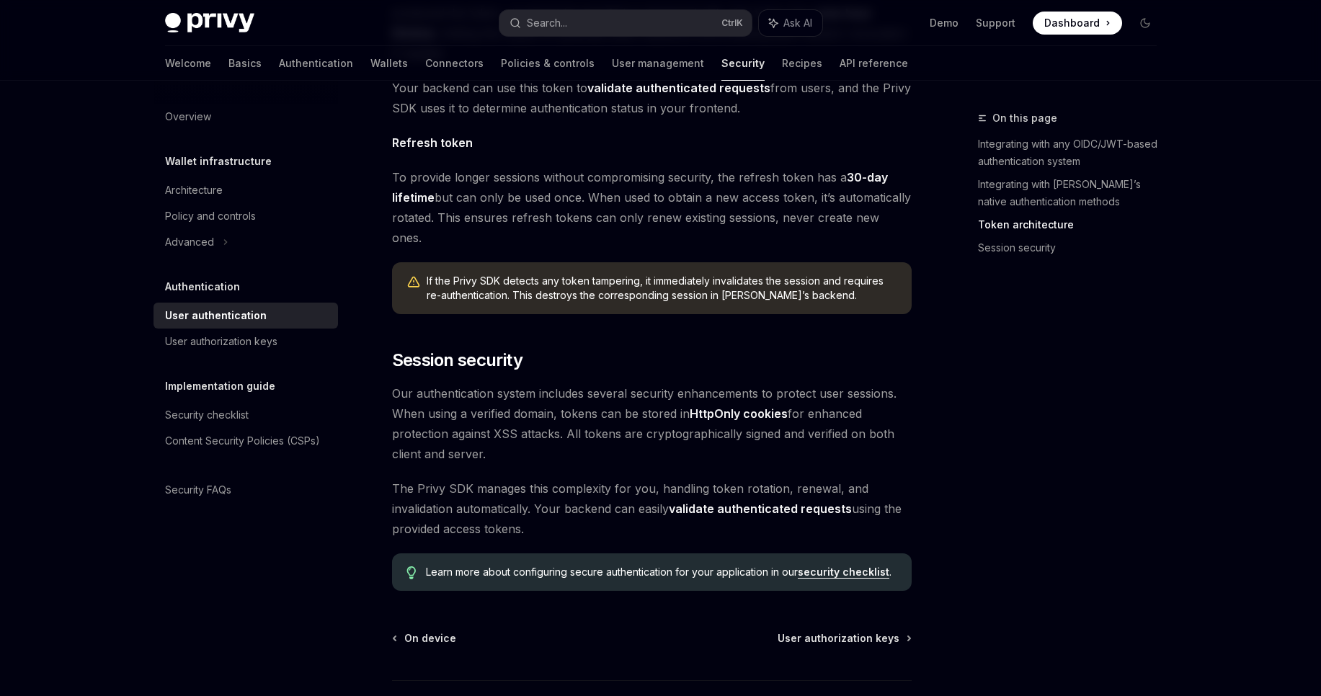
scroll to position [1089, 0]
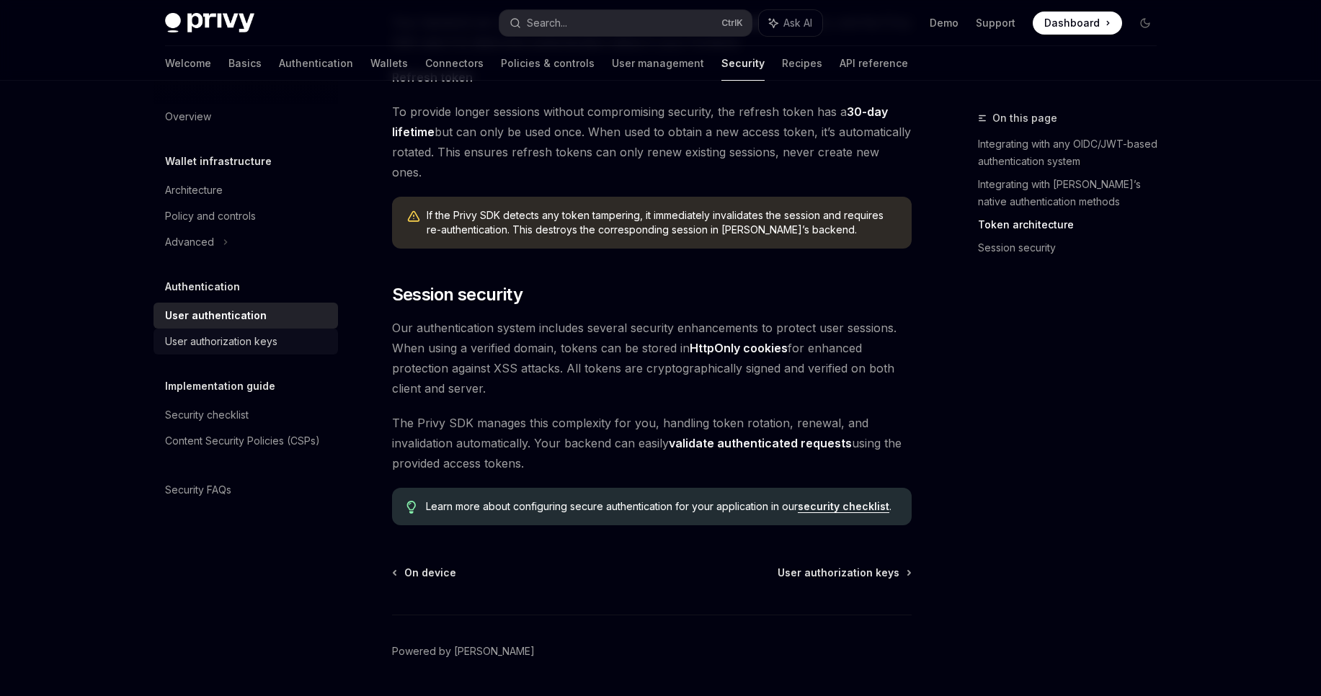
click at [242, 346] on div "User authorization keys" at bounding box center [221, 341] width 112 height 17
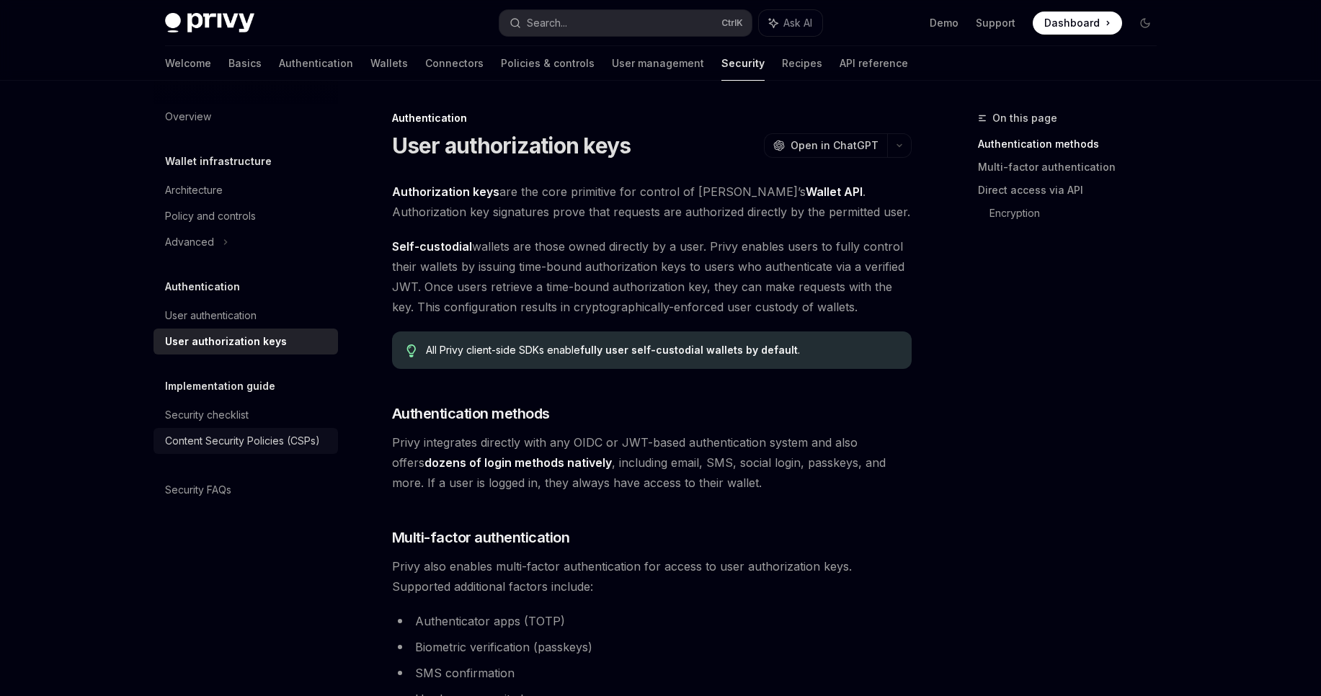
click at [264, 444] on div "Content Security Policies (CSPs)" at bounding box center [242, 440] width 155 height 17
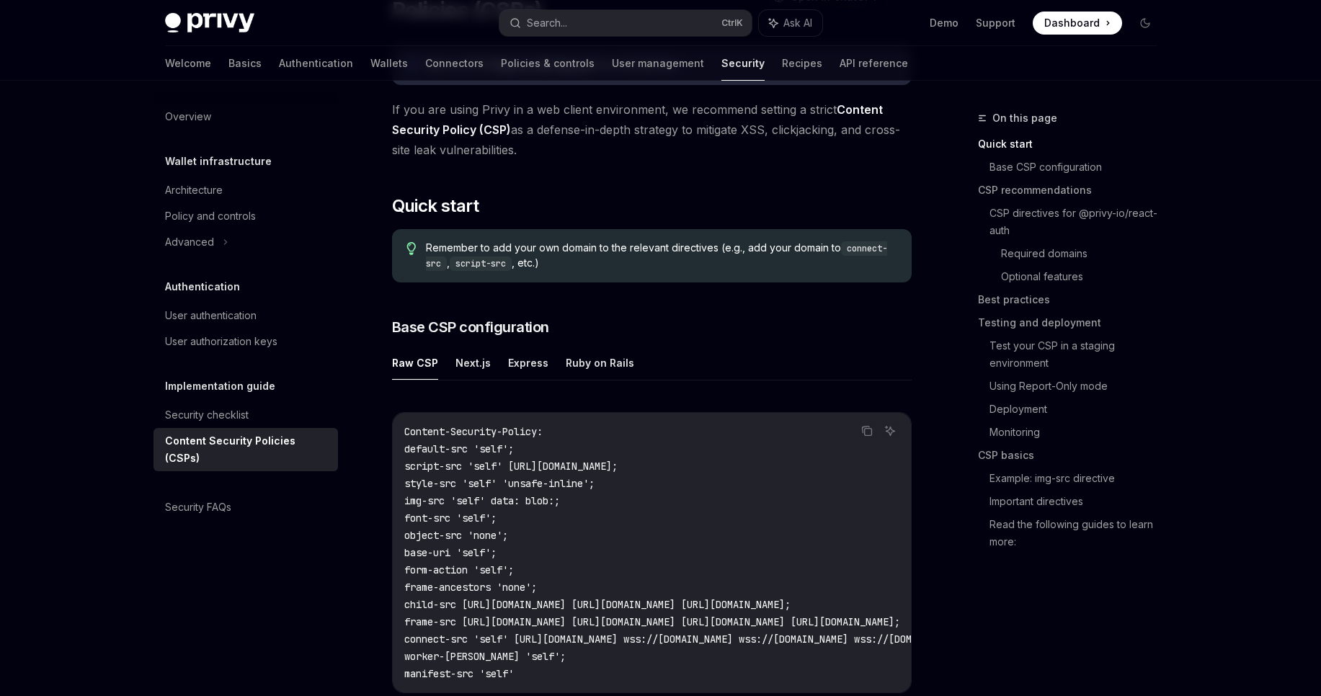
scroll to position [173, 0]
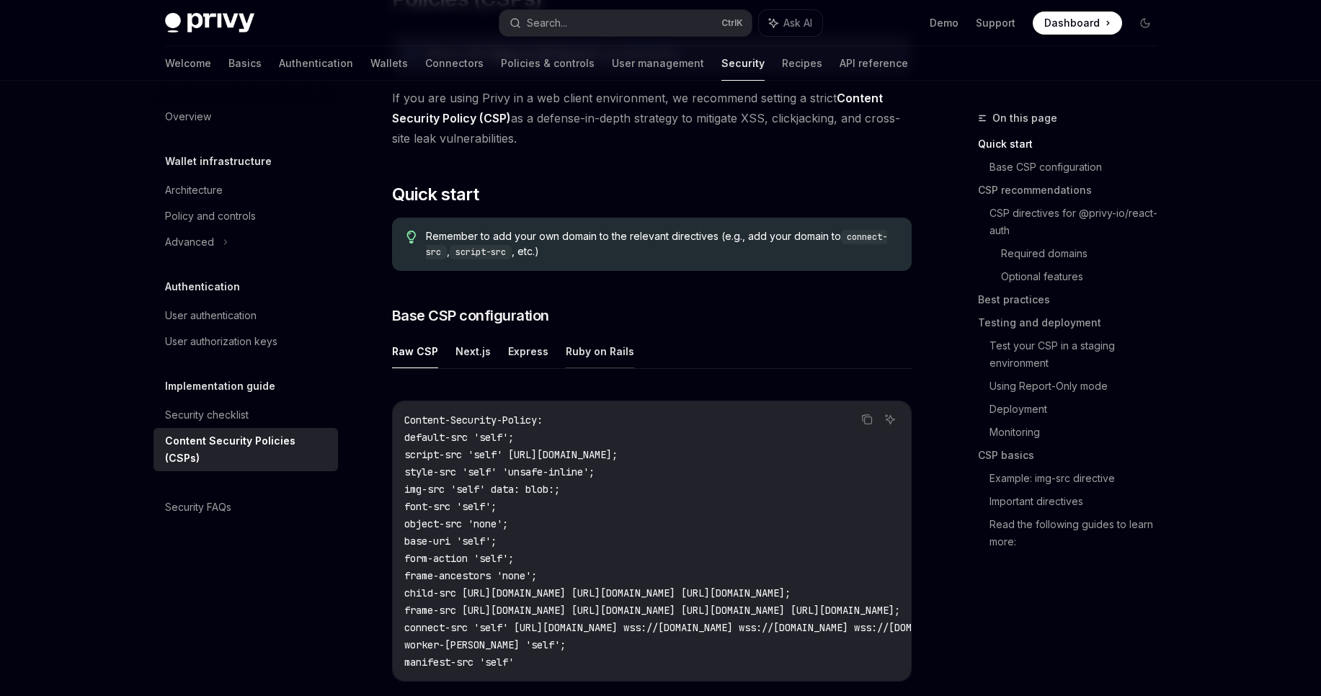
click at [571, 351] on button "Ruby on Rails" at bounding box center [600, 351] width 68 height 34
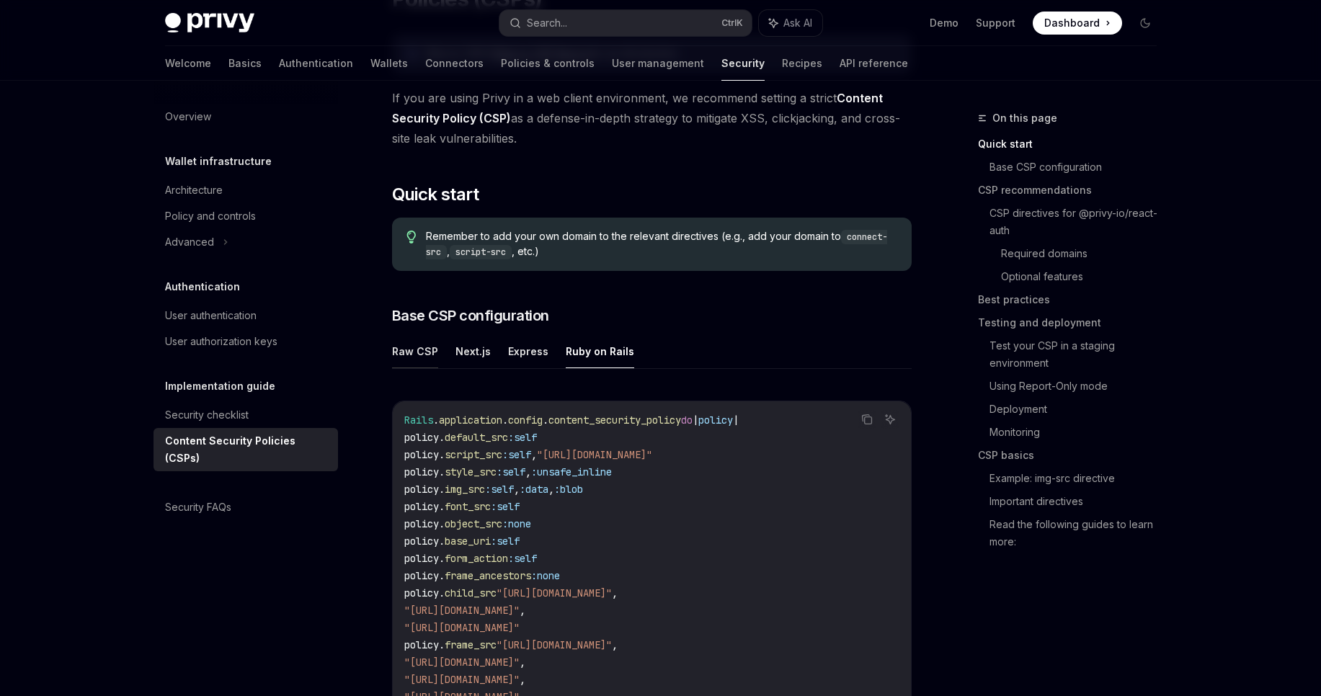
click at [414, 365] on button "Raw CSP" at bounding box center [415, 351] width 46 height 34
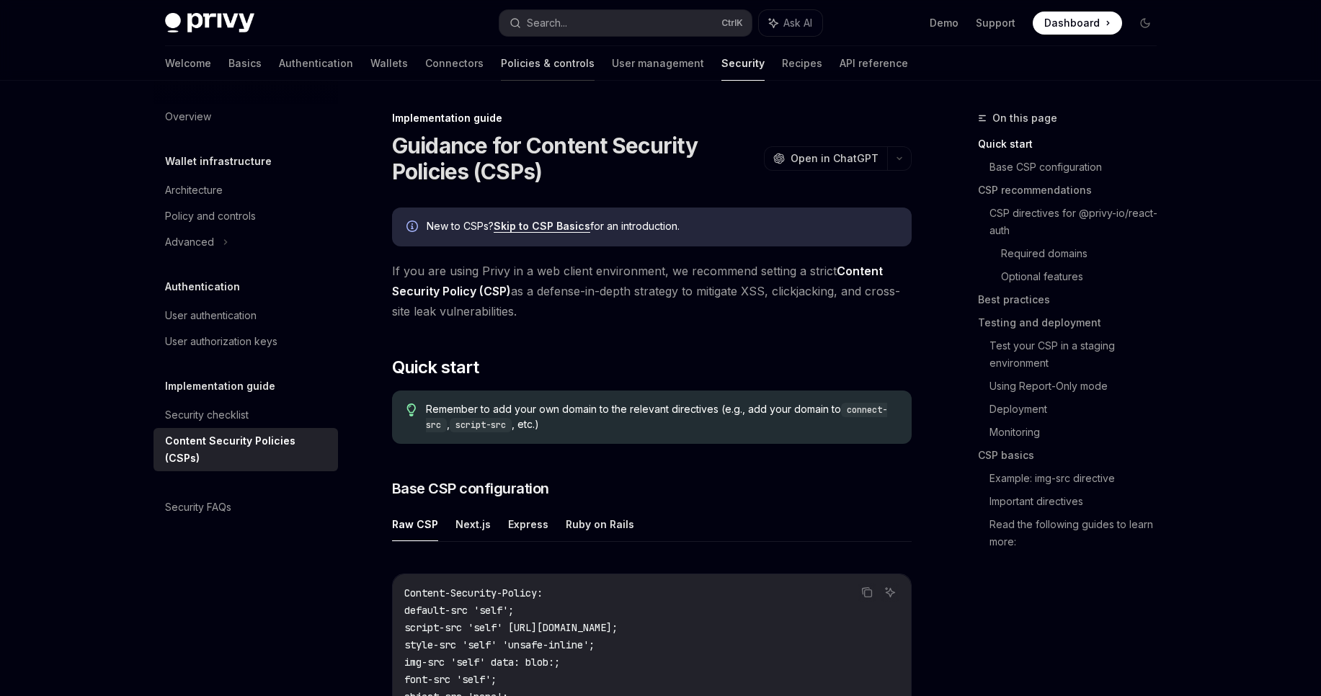
click at [501, 57] on link "Policies & controls" at bounding box center [548, 63] width 94 height 35
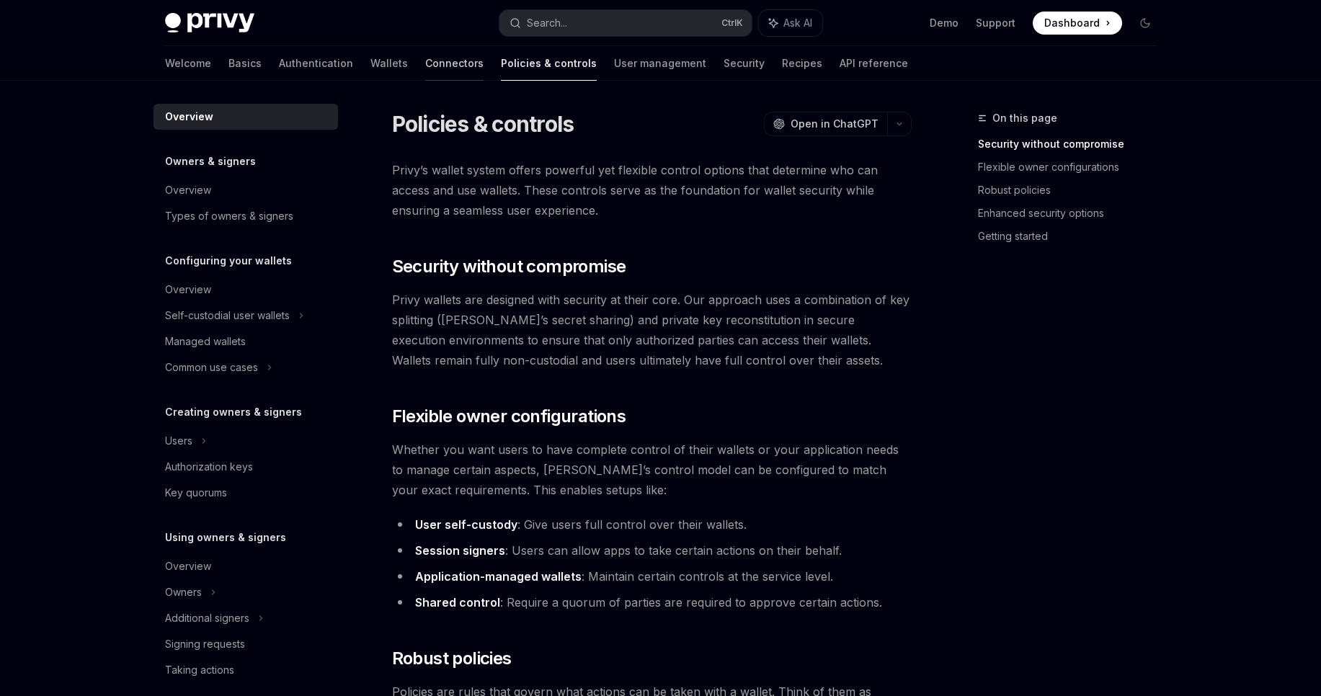
click at [425, 60] on link "Connectors" at bounding box center [454, 63] width 58 height 35
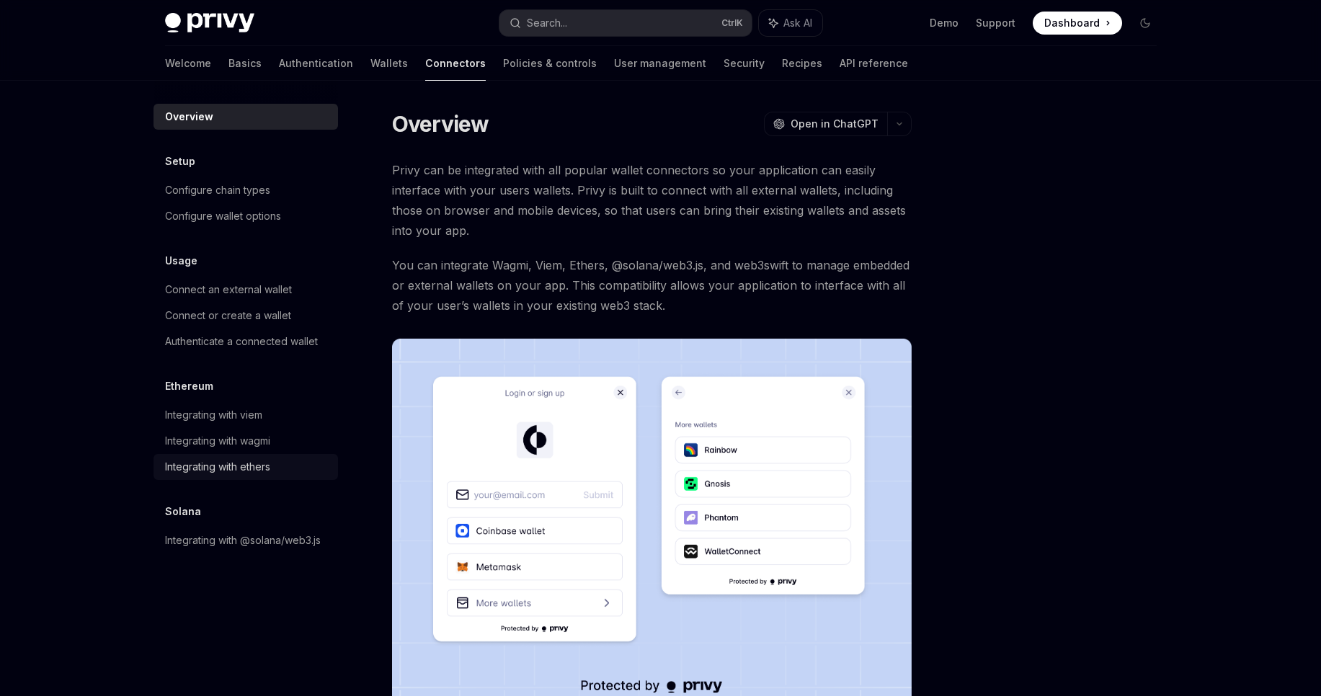
click at [262, 464] on div "Integrating with ethers" at bounding box center [217, 466] width 105 height 17
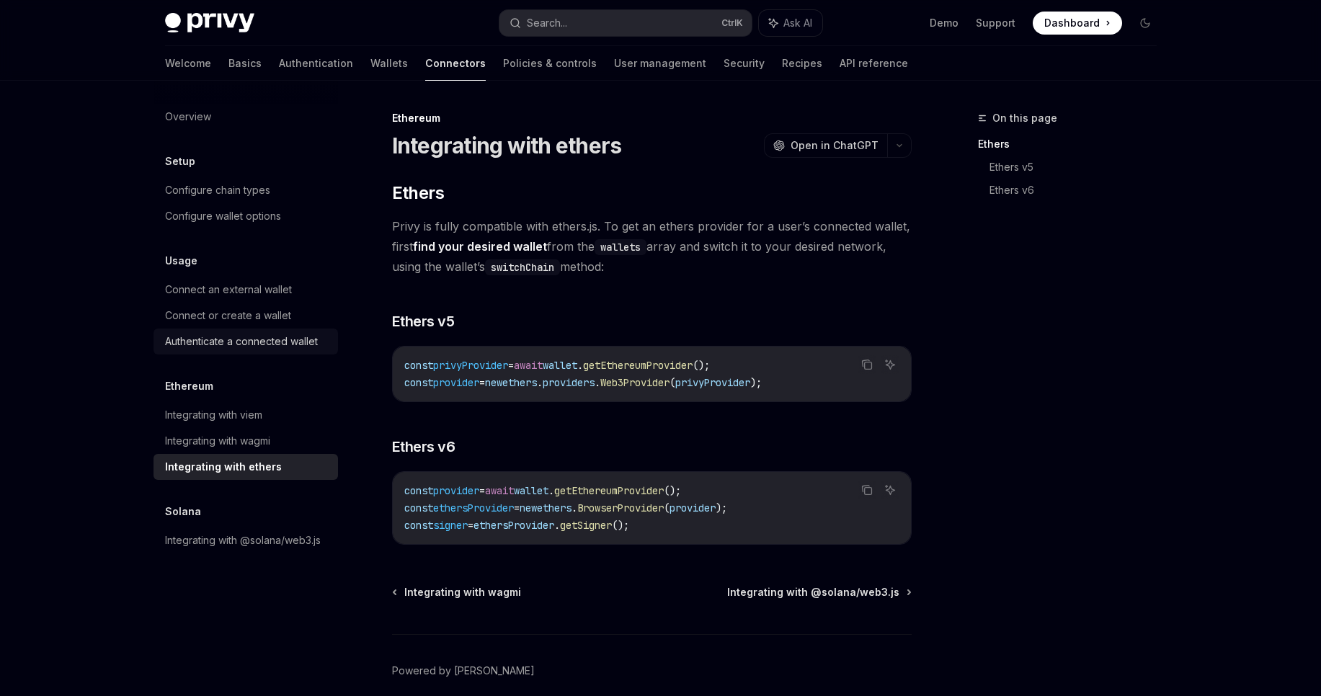
click at [232, 334] on div "Authenticate a connected wallet" at bounding box center [241, 341] width 153 height 17
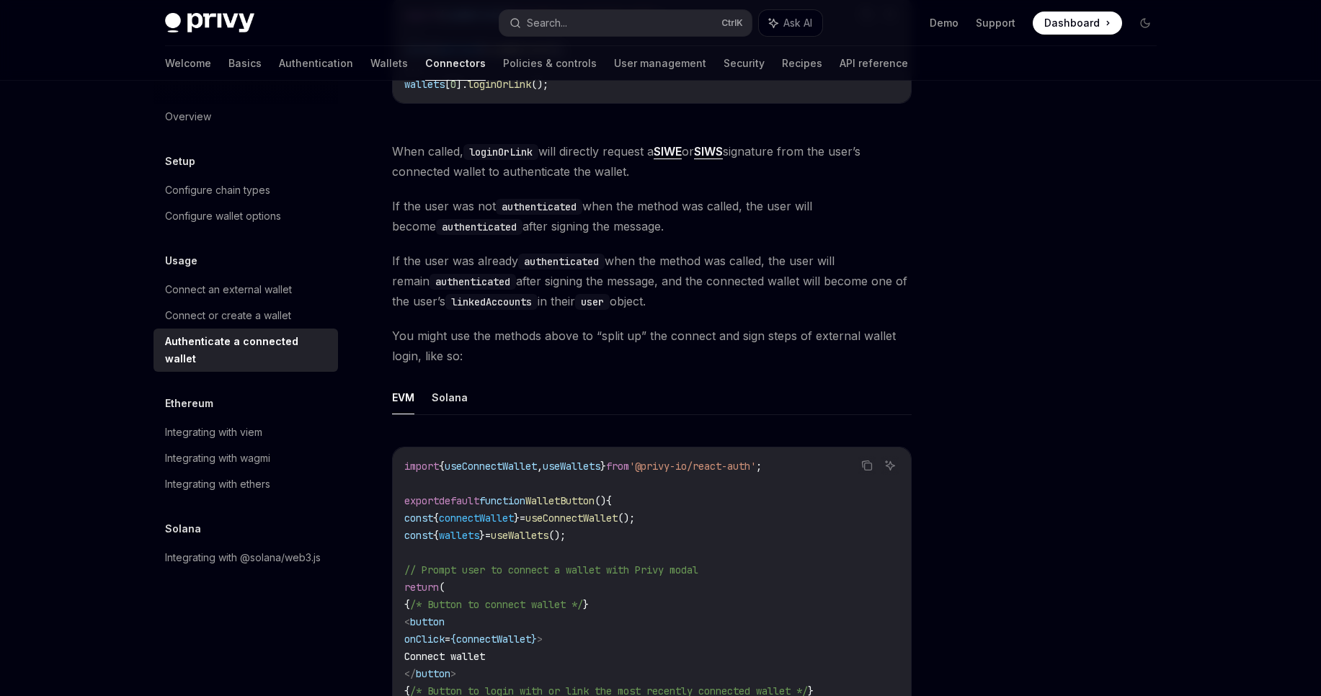
scroll to position [605, 0]
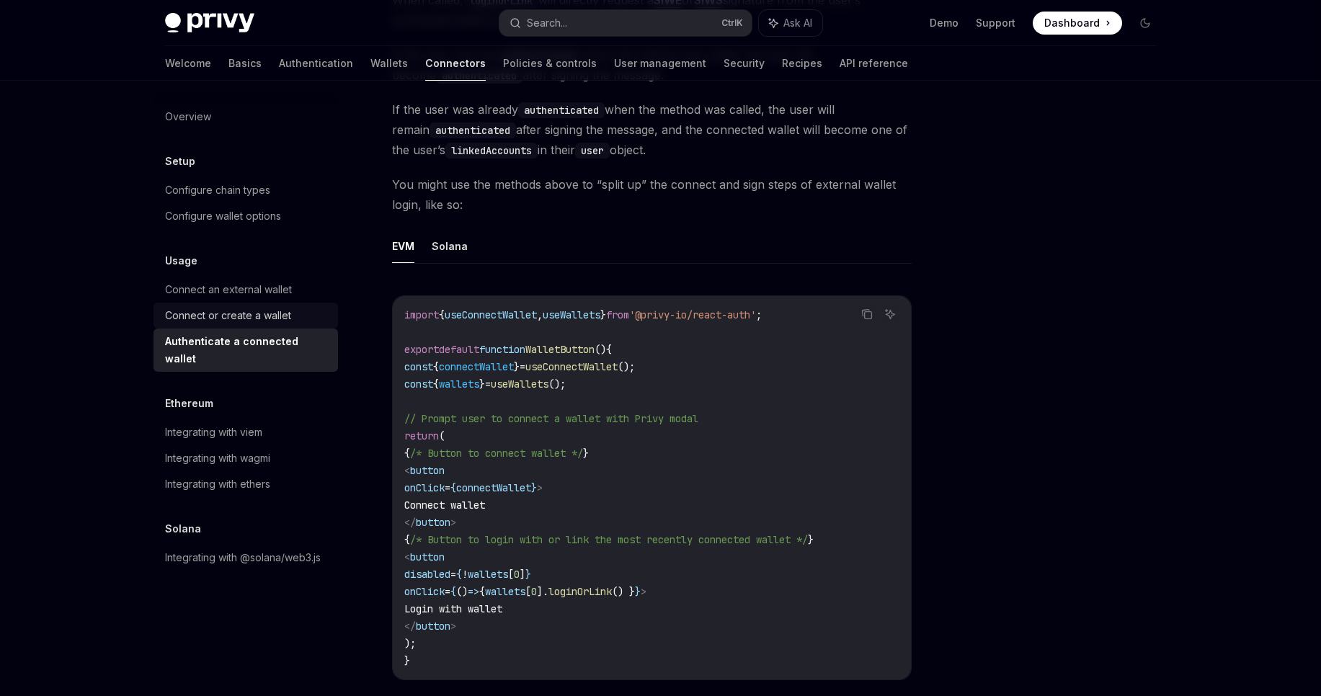
click at [254, 316] on div "Connect or create a wallet" at bounding box center [228, 315] width 126 height 17
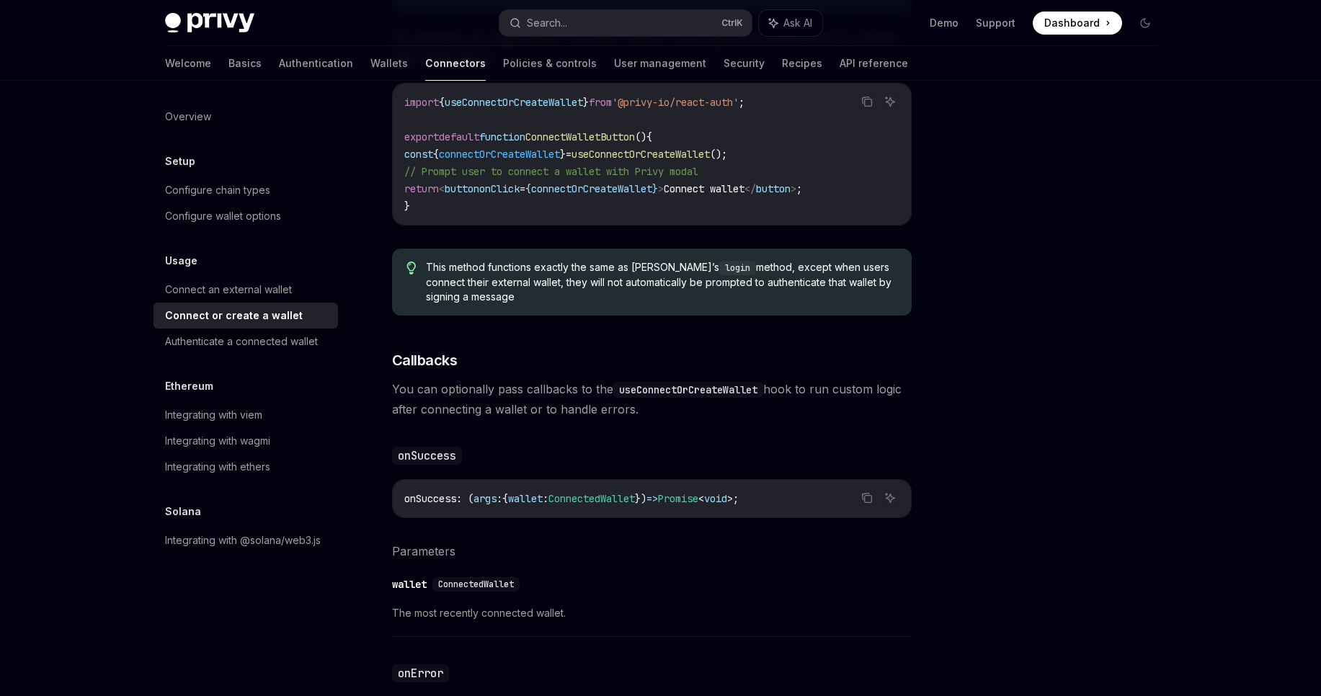
scroll to position [898, 0]
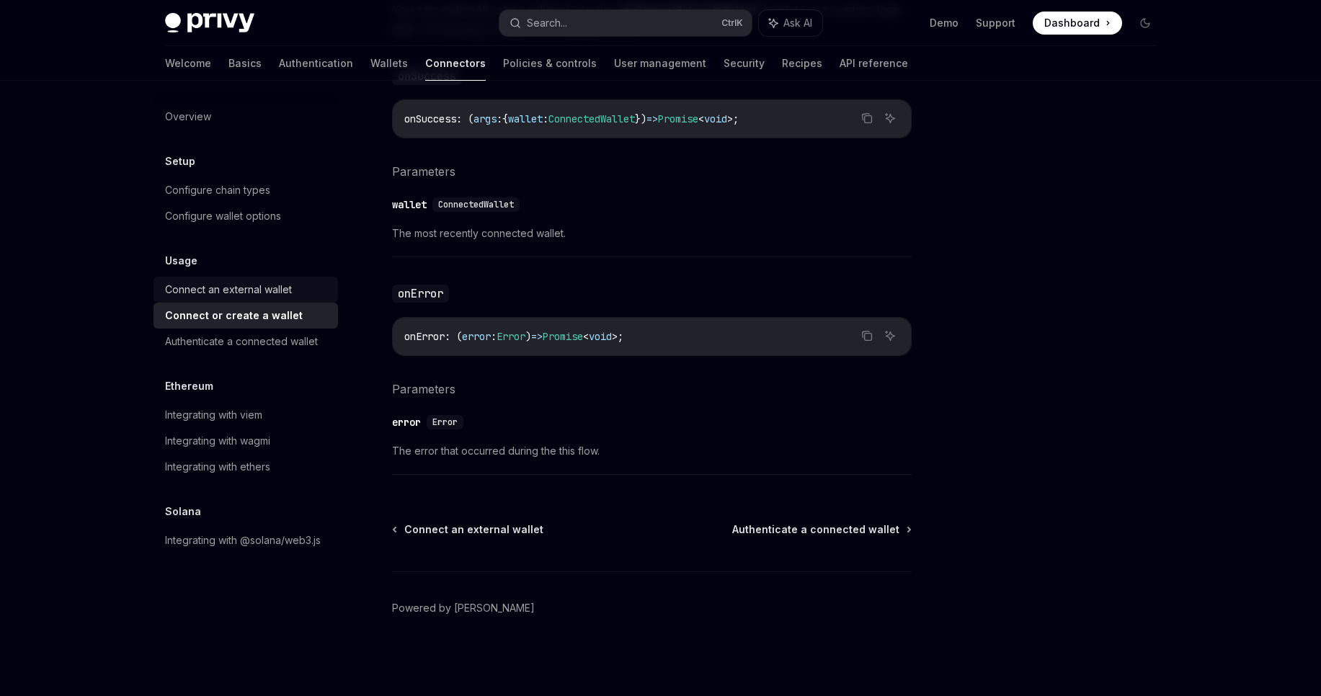
click at [249, 285] on div "Connect an external wallet" at bounding box center [228, 289] width 127 height 17
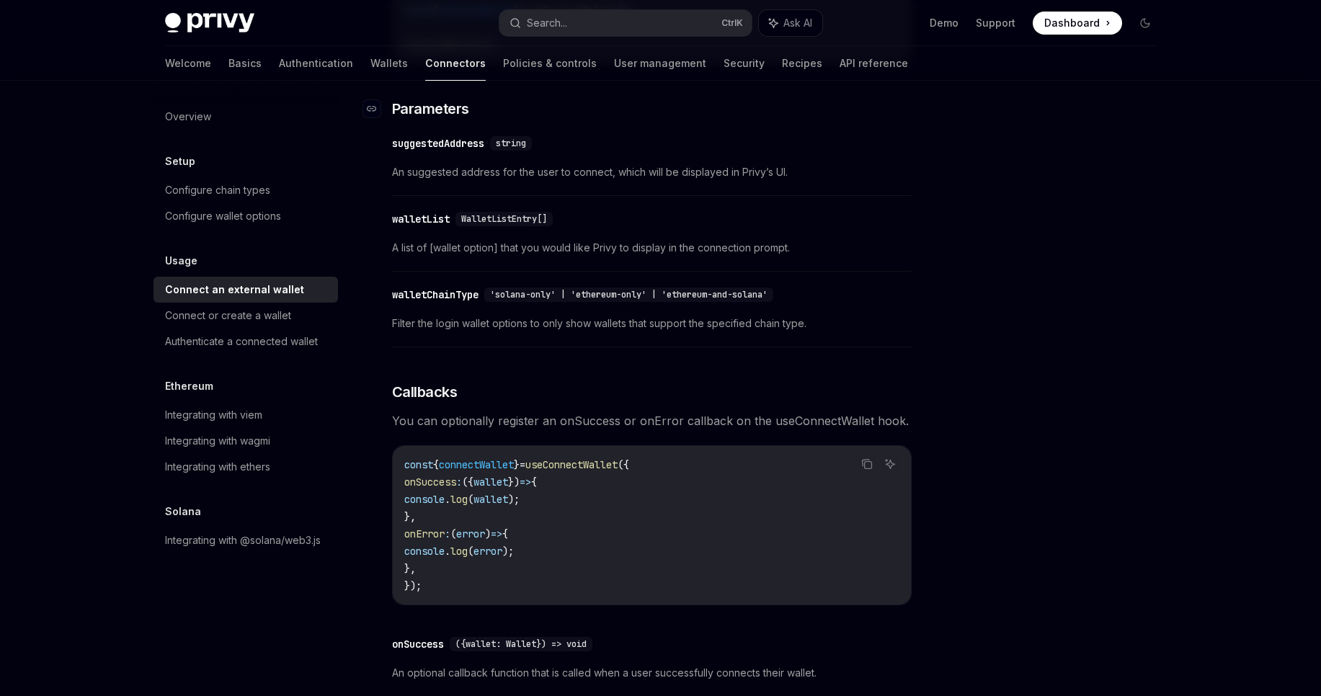
scroll to position [365, 0]
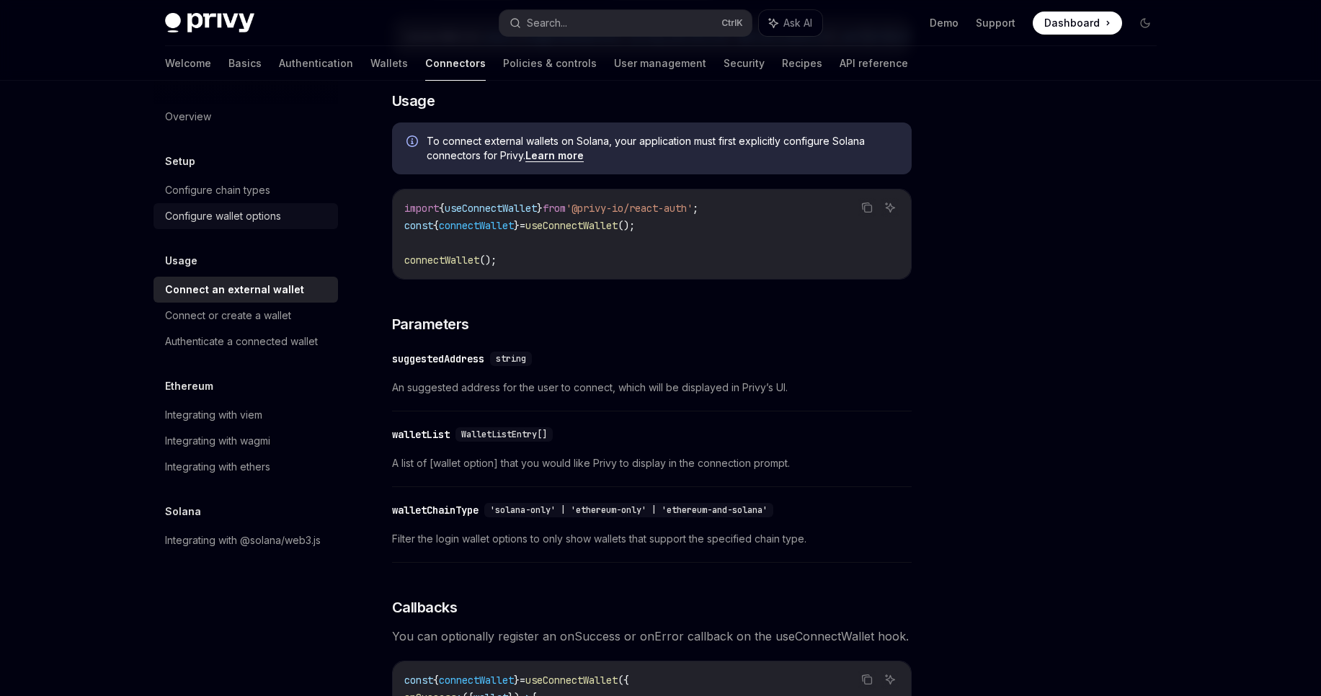
click at [259, 213] on div "Configure wallet options" at bounding box center [223, 216] width 116 height 17
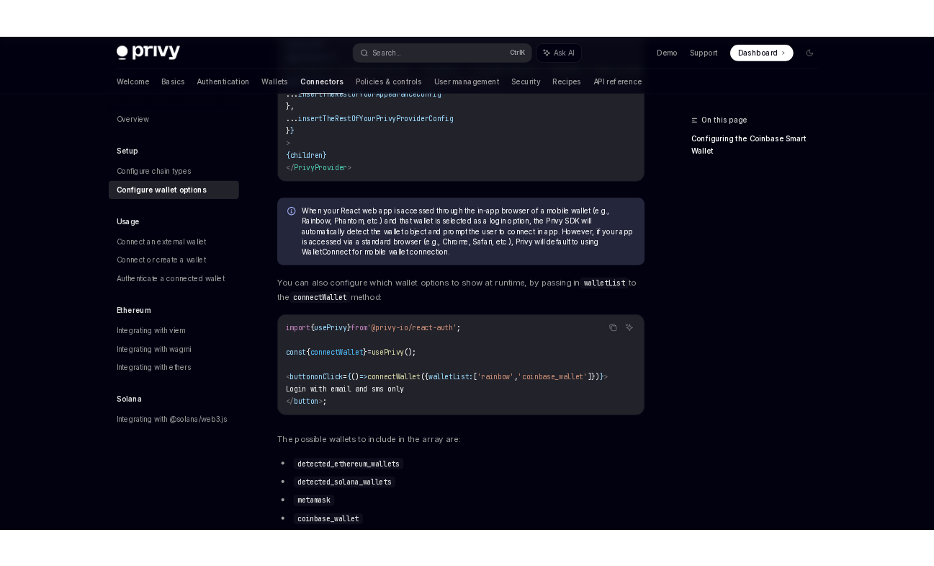
scroll to position [346, 0]
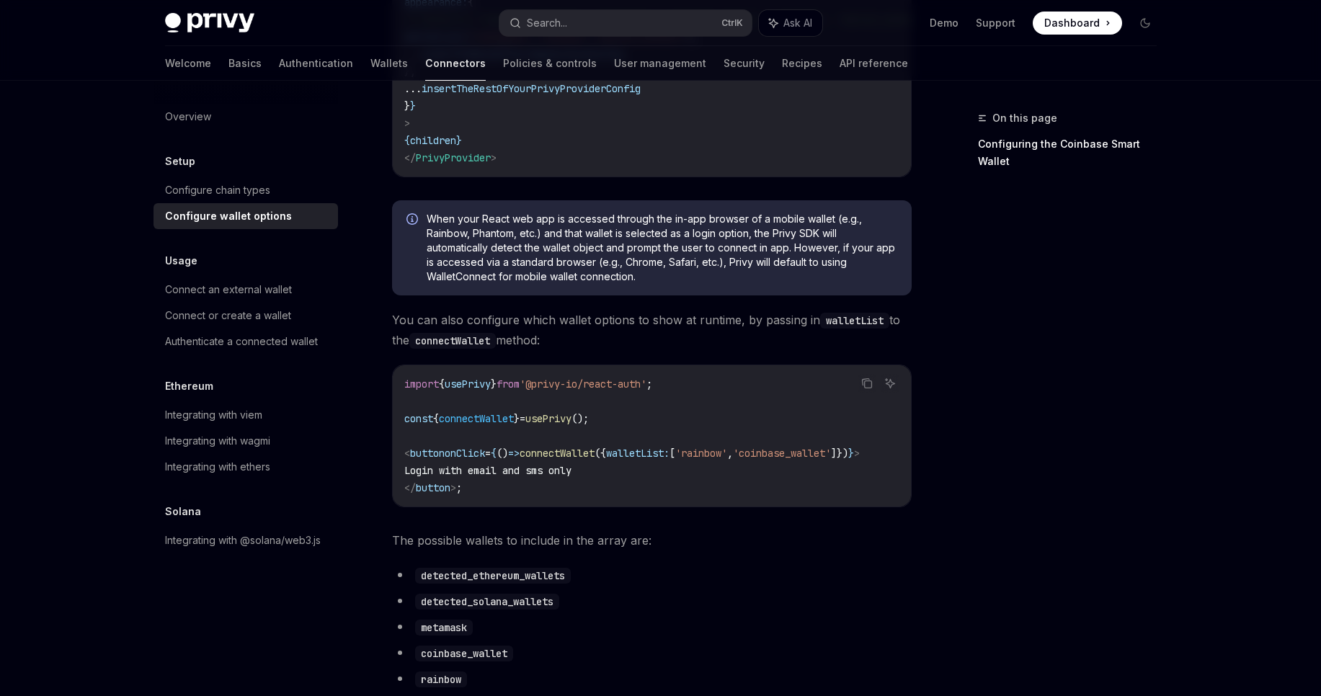
click at [610, 468] on code "import { usePrivy } from '@privy-io/react-auth' ; const { connectWallet } = use…" at bounding box center [651, 435] width 495 height 121
click at [594, 458] on span "connectWallet" at bounding box center [556, 453] width 75 height 13
copy span "connectWallet"
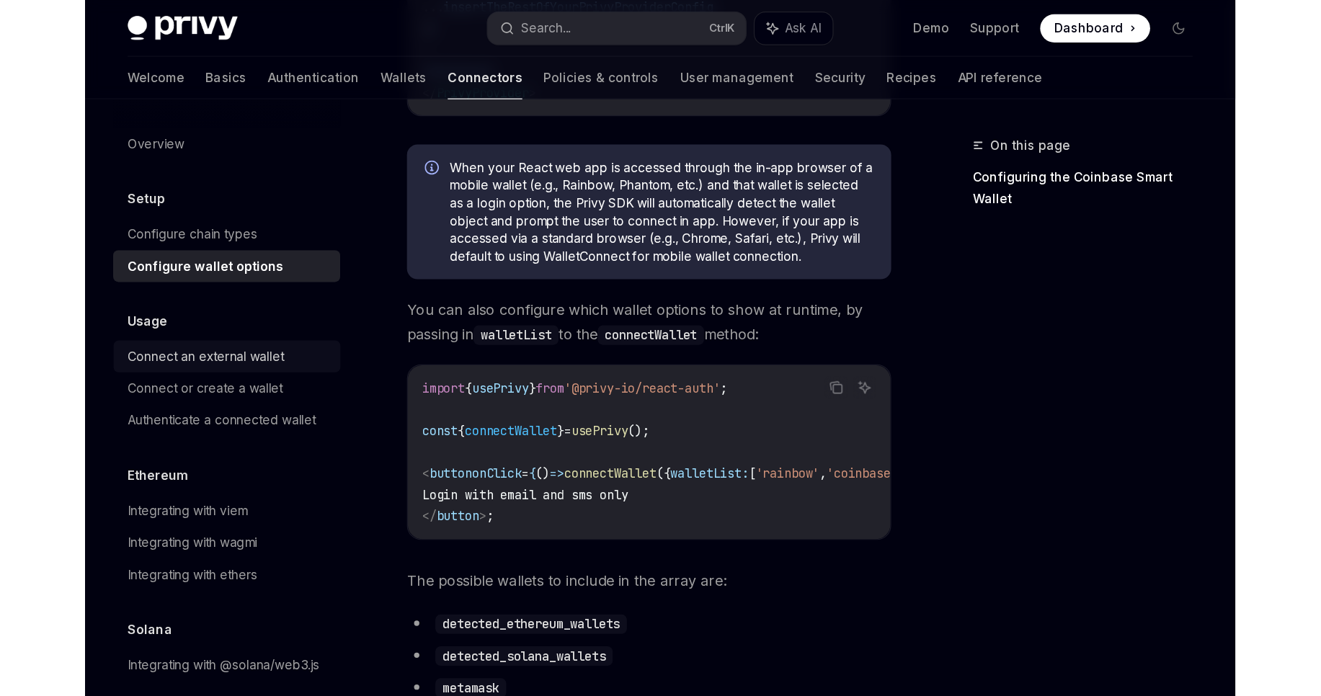
scroll to position [432, 0]
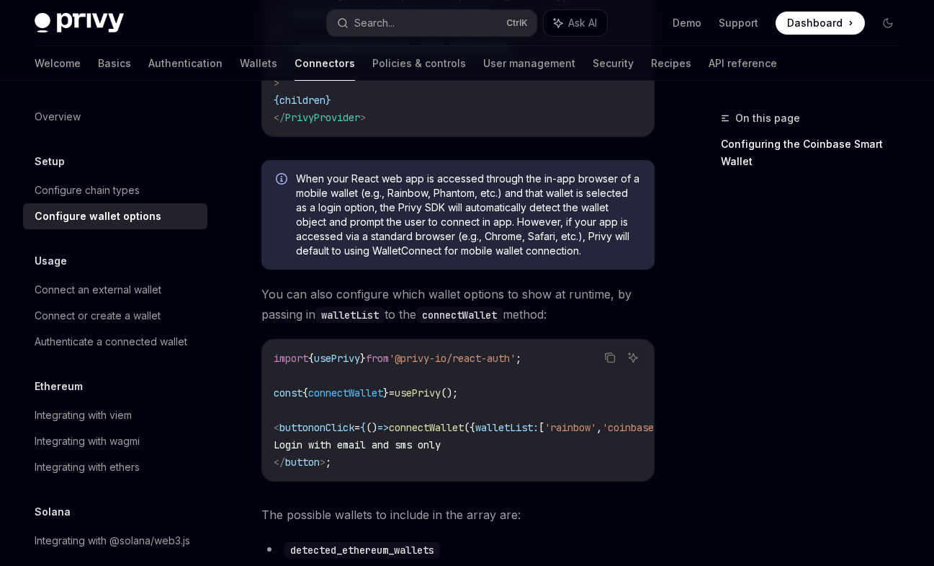
click at [382, 399] on span "connectWallet" at bounding box center [345, 392] width 75 height 13
click at [441, 399] on span "usePrivy" at bounding box center [418, 392] width 46 height 13
copy span "usePrivy"
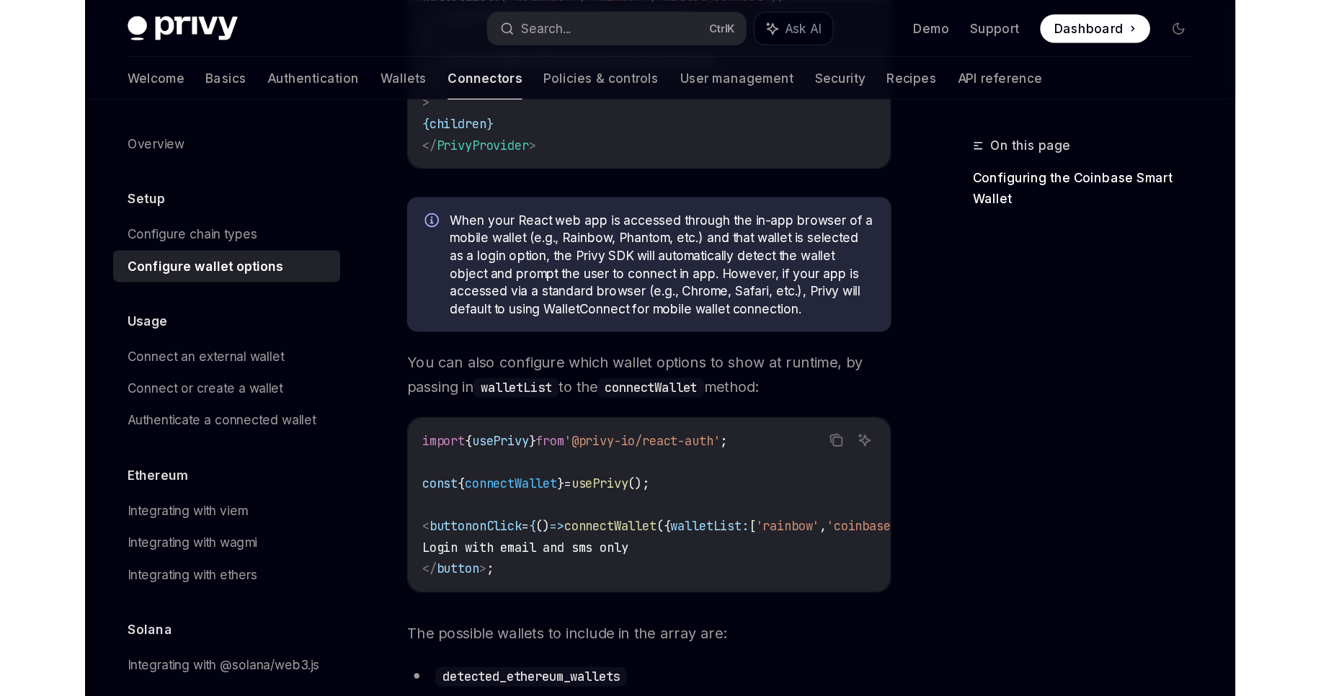
type textarea "*"
